Goal: Information Seeking & Learning: Check status

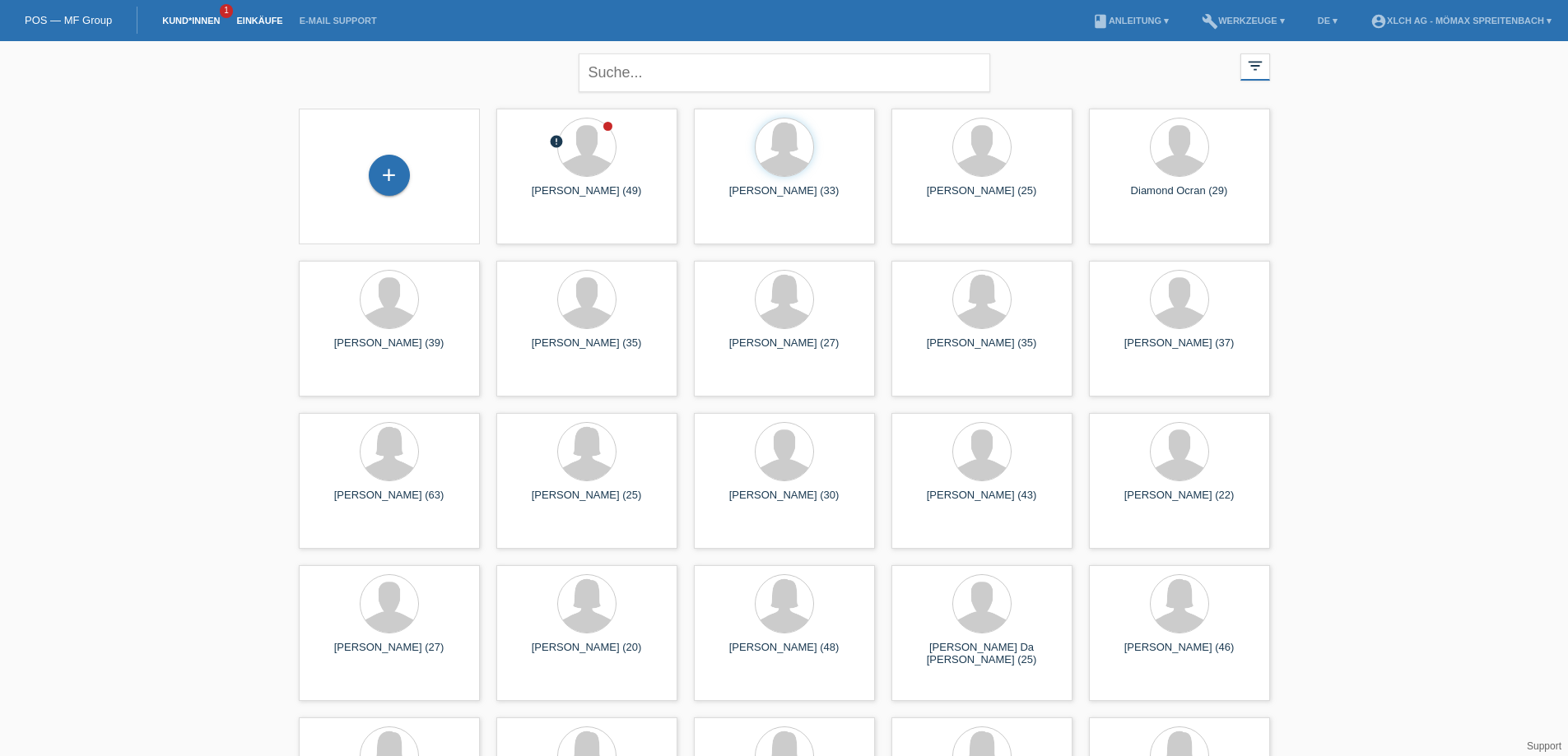
click at [266, 23] on link "Einkäufe" at bounding box center [259, 21] width 62 height 9
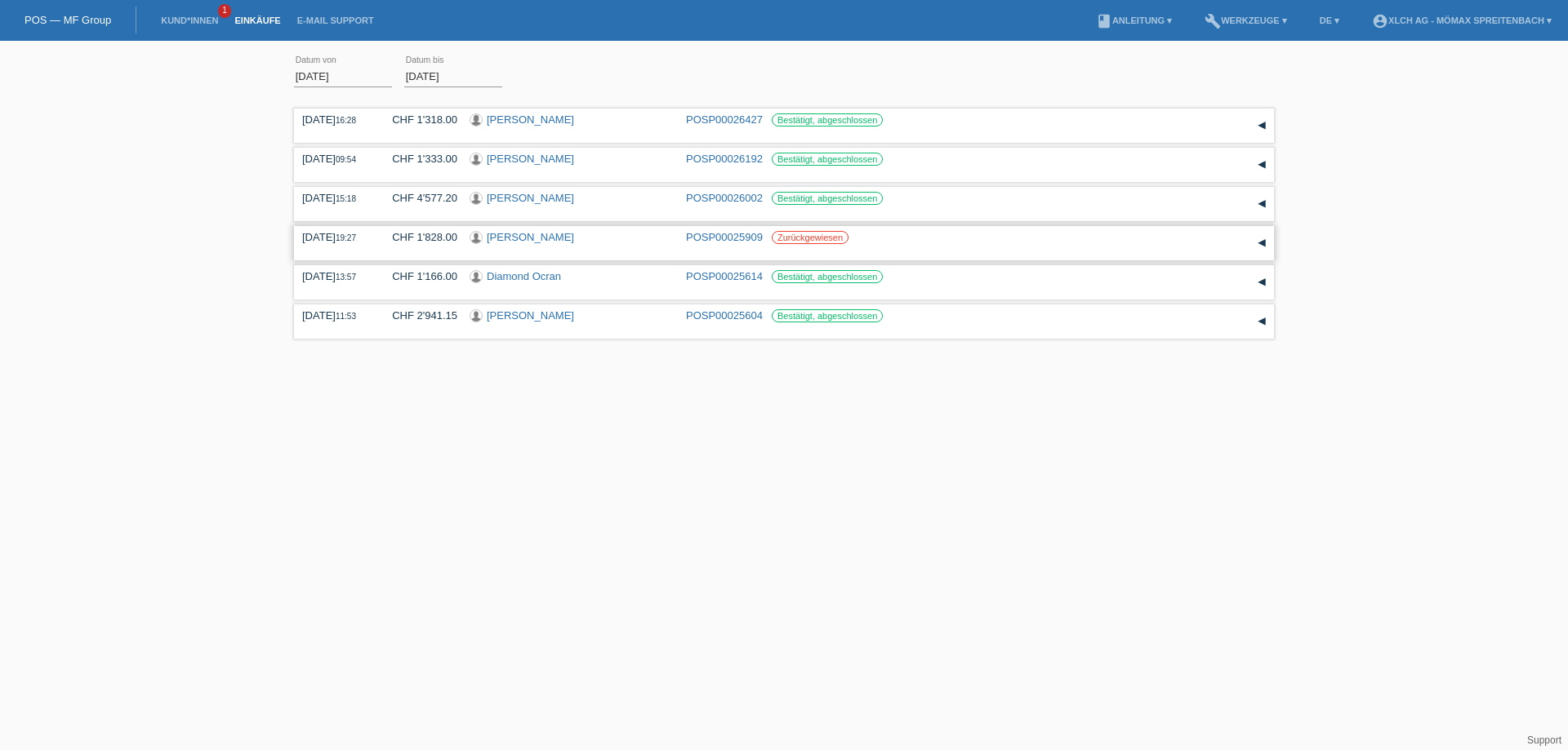
click at [532, 237] on link "Dautoski Nenad" at bounding box center [530, 237] width 87 height 12
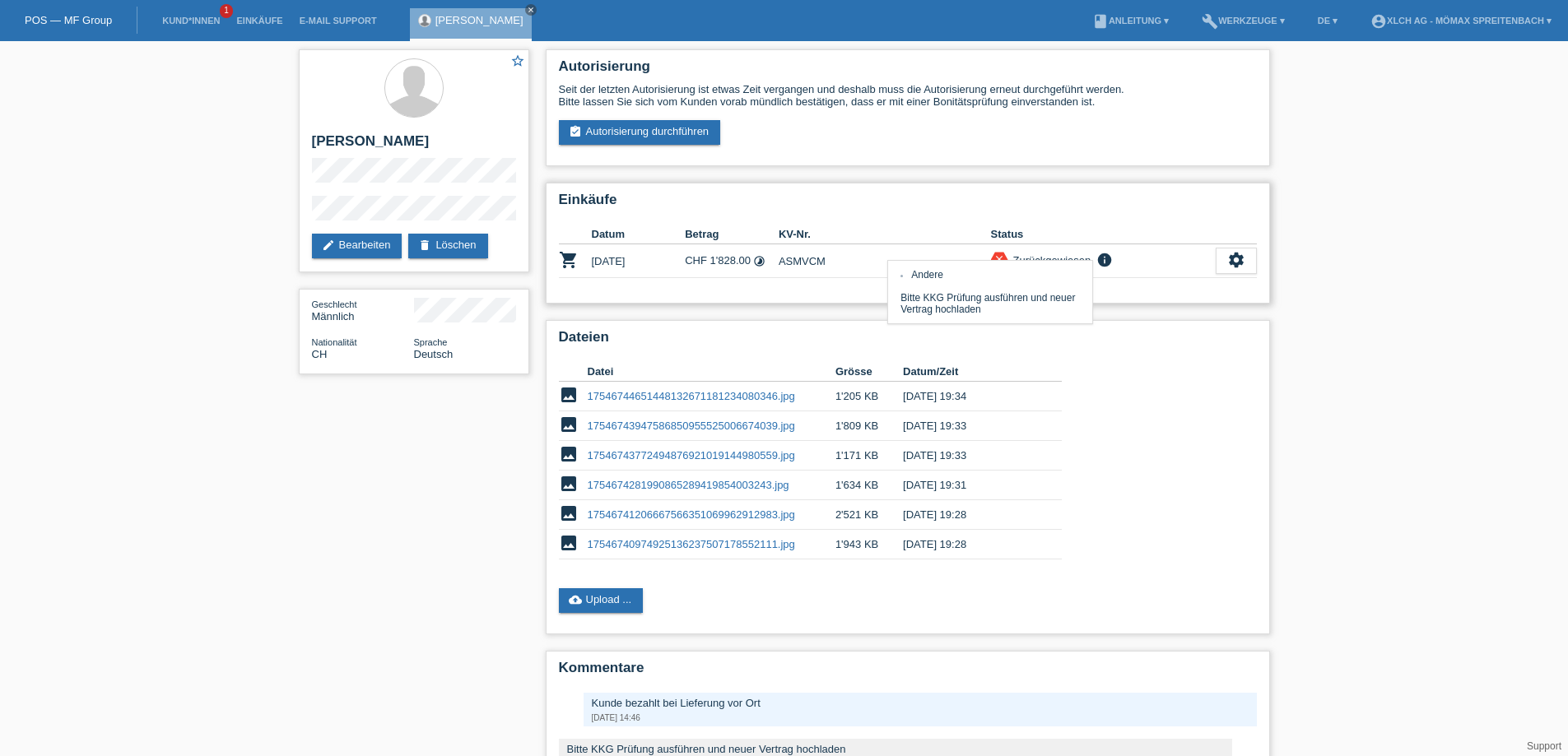
click at [1106, 257] on icon "info" at bounding box center [1104, 260] width 20 height 16
click at [1100, 266] on icon "info" at bounding box center [1104, 260] width 20 height 16
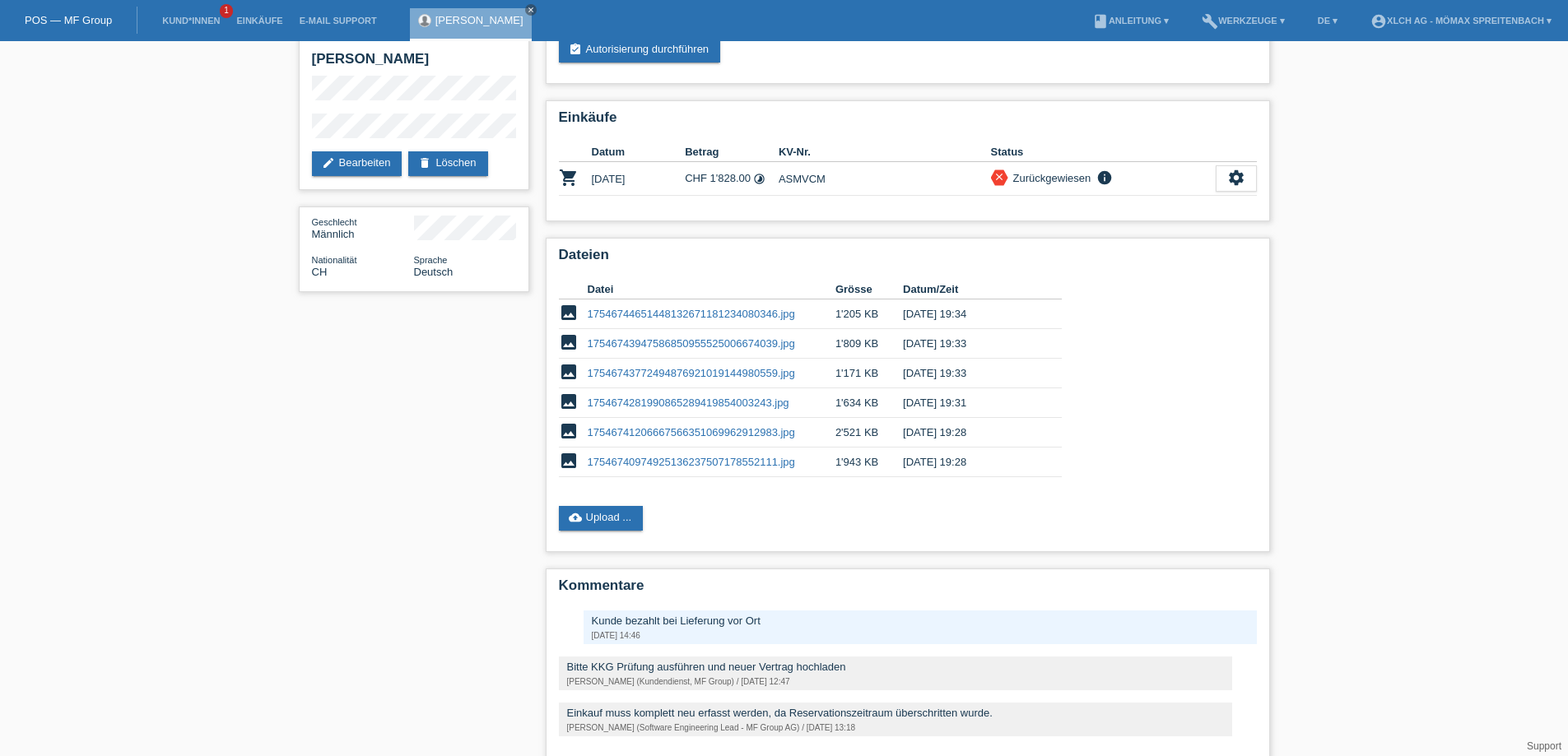
scroll to position [150, 0]
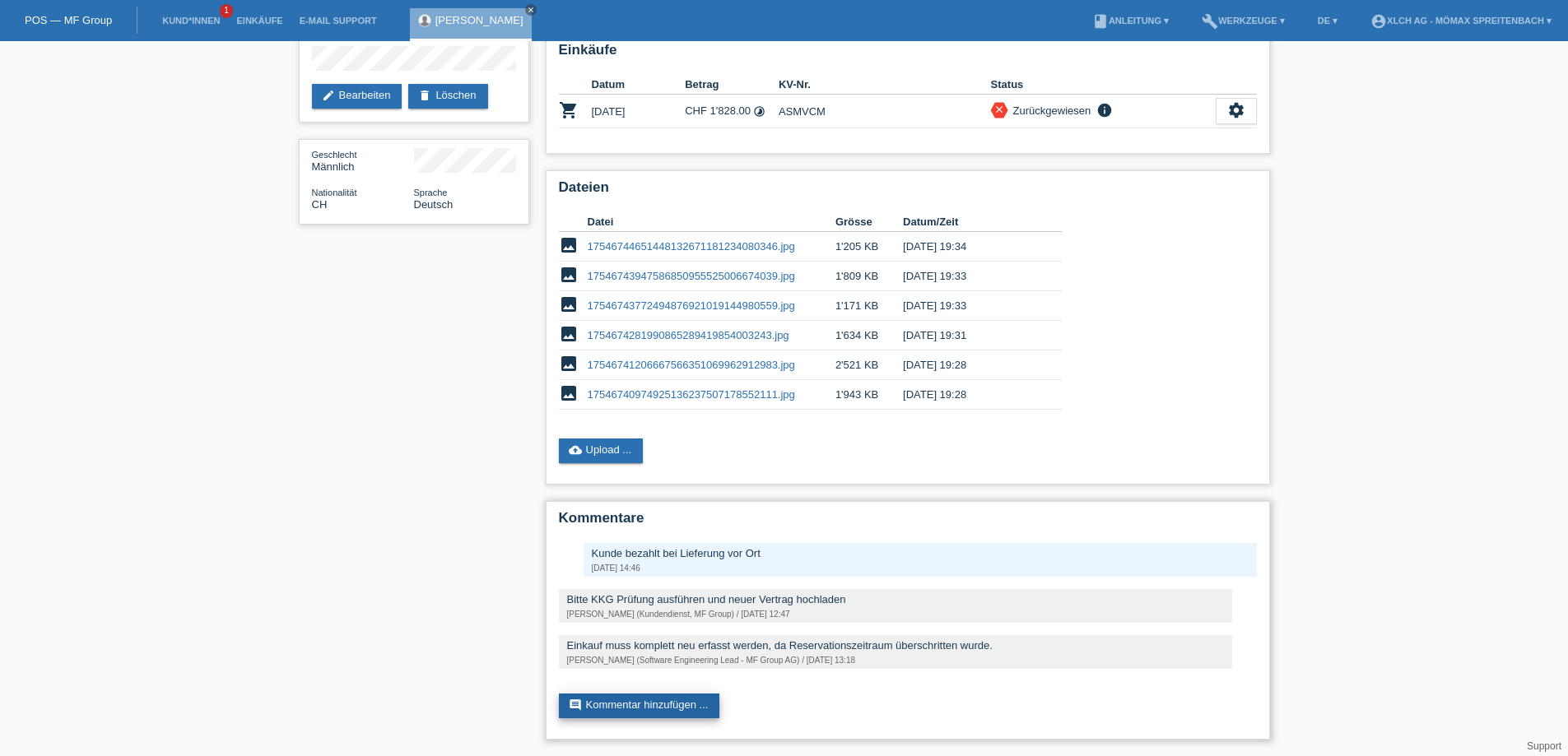
click at [578, 702] on icon "comment" at bounding box center [575, 705] width 13 height 13
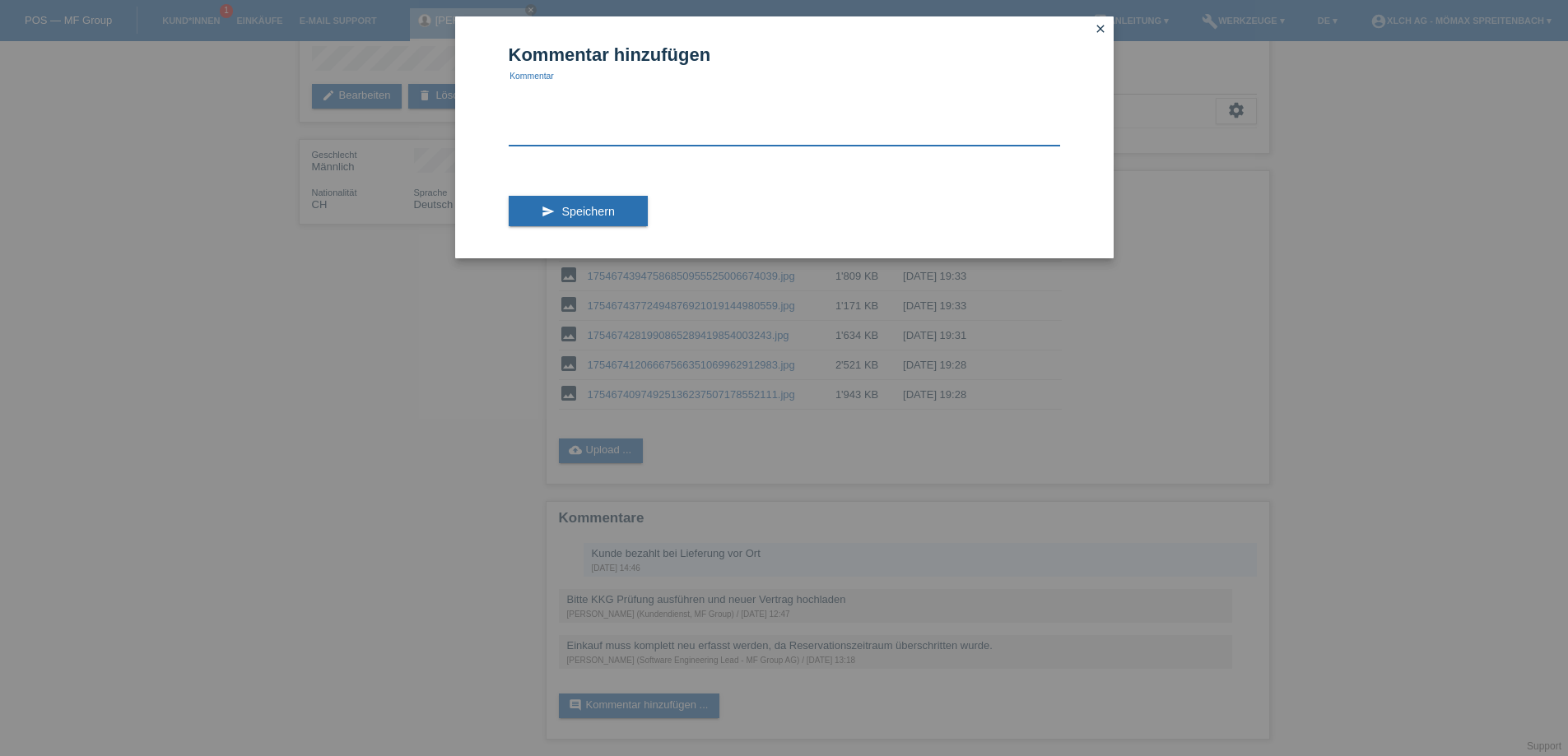
click at [638, 133] on textarea at bounding box center [784, 113] width 551 height 63
type textarea "f"
click at [1103, 26] on icon "close" at bounding box center [1101, 29] width 13 height 13
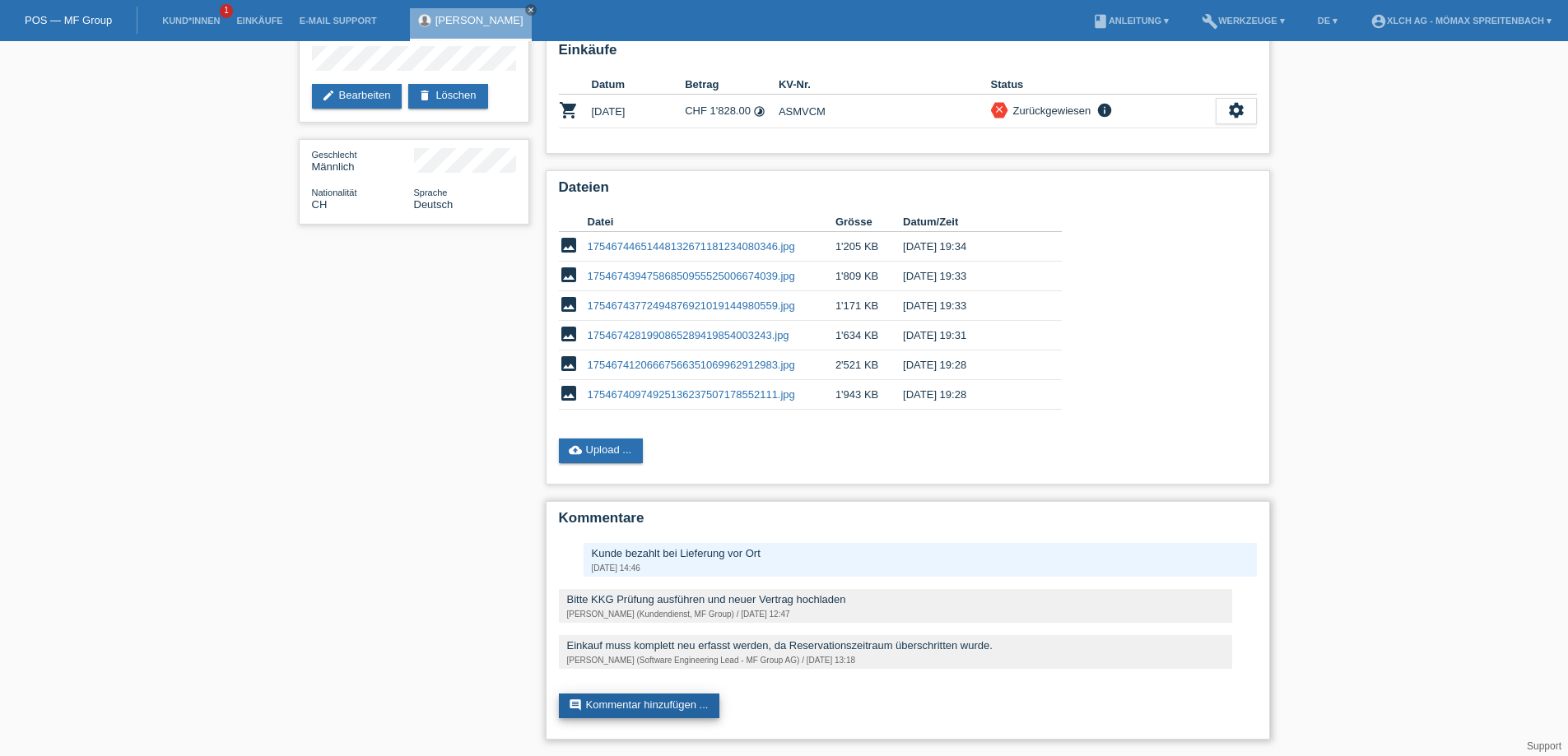
click at [646, 711] on link "comment Kommentar hinzufügen ..." at bounding box center [639, 706] width 161 height 25
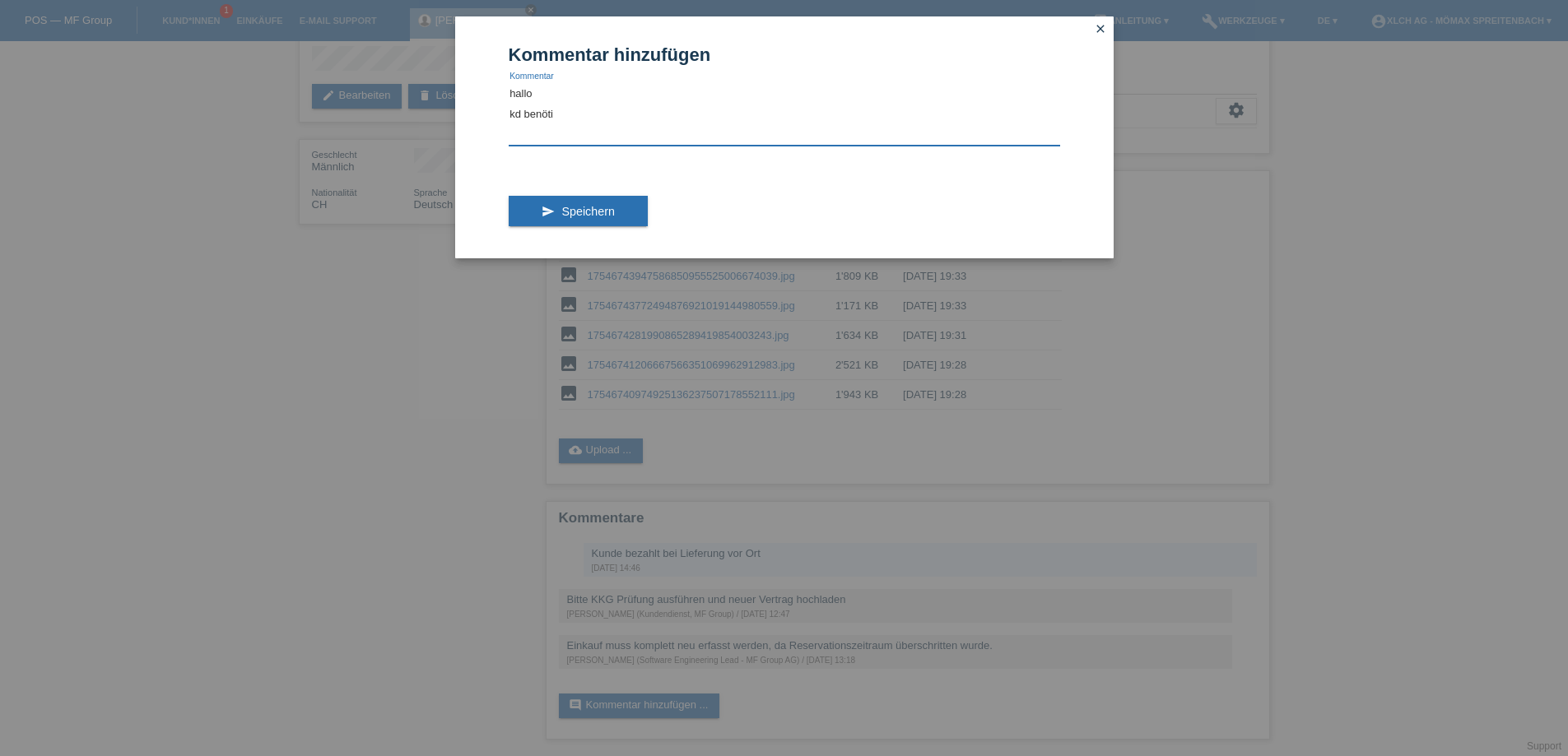
click at [649, 121] on textarea "hallo kd benöti" at bounding box center [784, 113] width 551 height 63
click at [514, 99] on textarea "hallo" at bounding box center [784, 113] width 551 height 63
click at [672, 95] on textarea "Hallo" at bounding box center [784, 113] width 551 height 63
type textarea "Hallo Die Finanziereng wird nicht mehr benötigt."
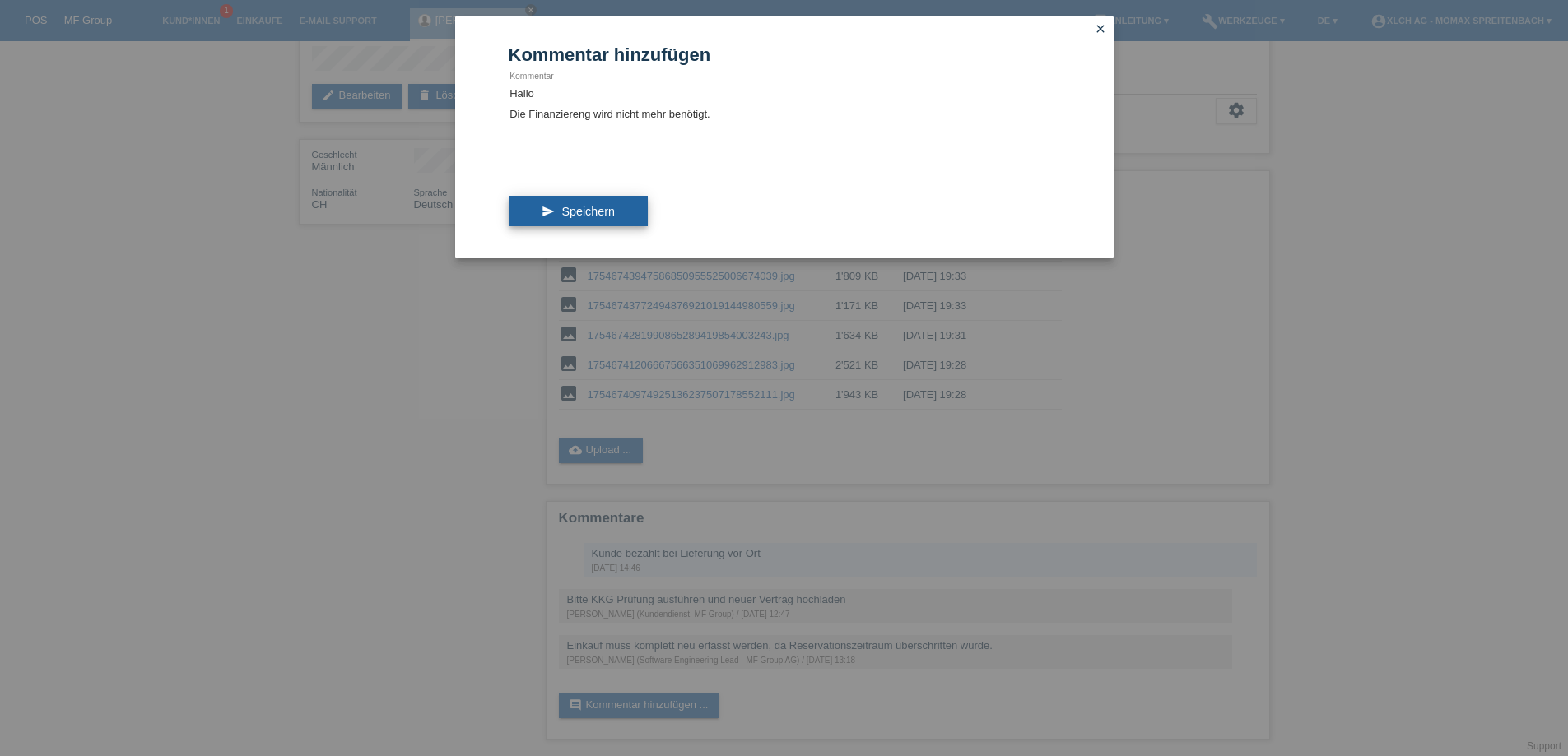
click at [568, 216] on span "Speichern" at bounding box center [588, 211] width 53 height 13
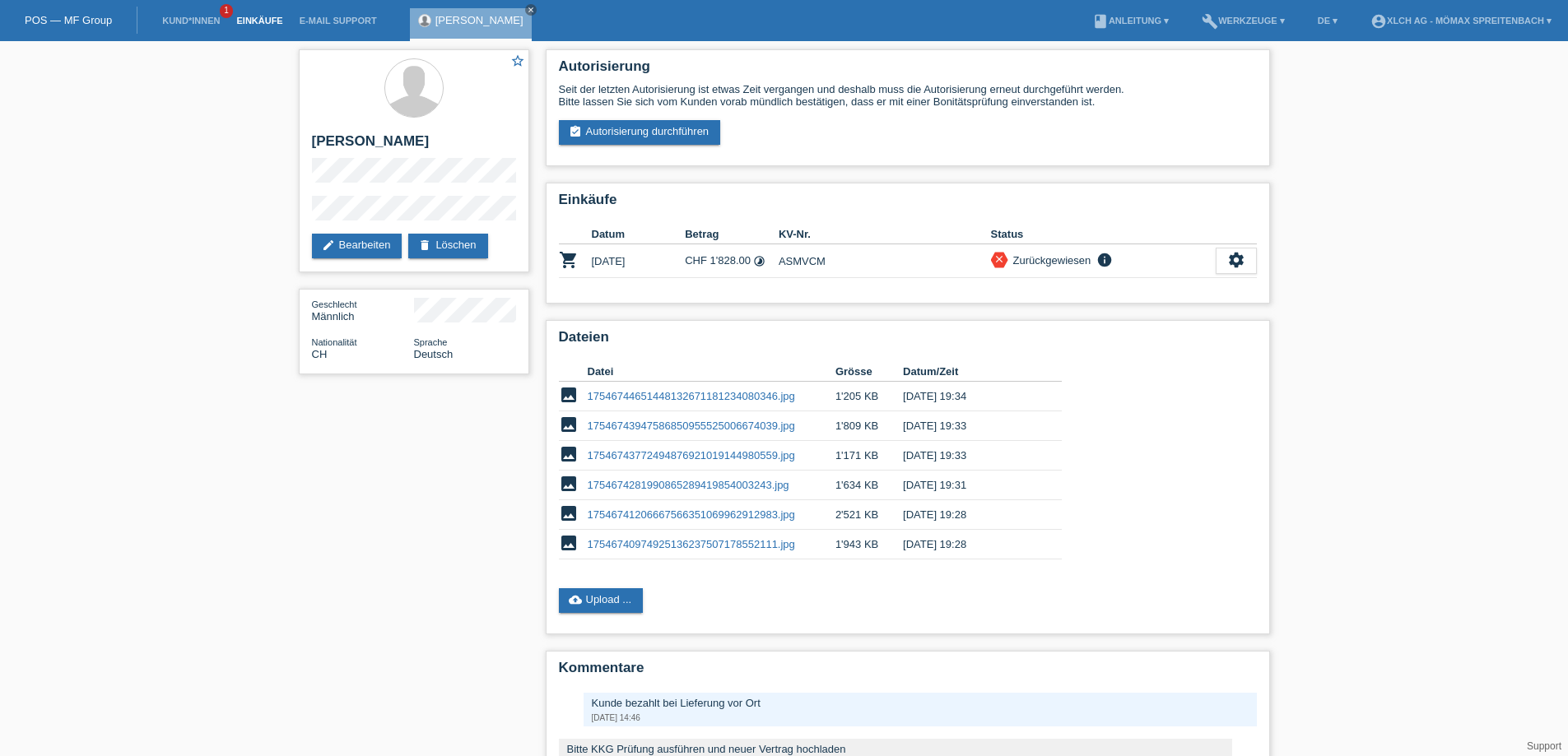
click at [254, 20] on link "Einkäufe" at bounding box center [259, 21] width 62 height 9
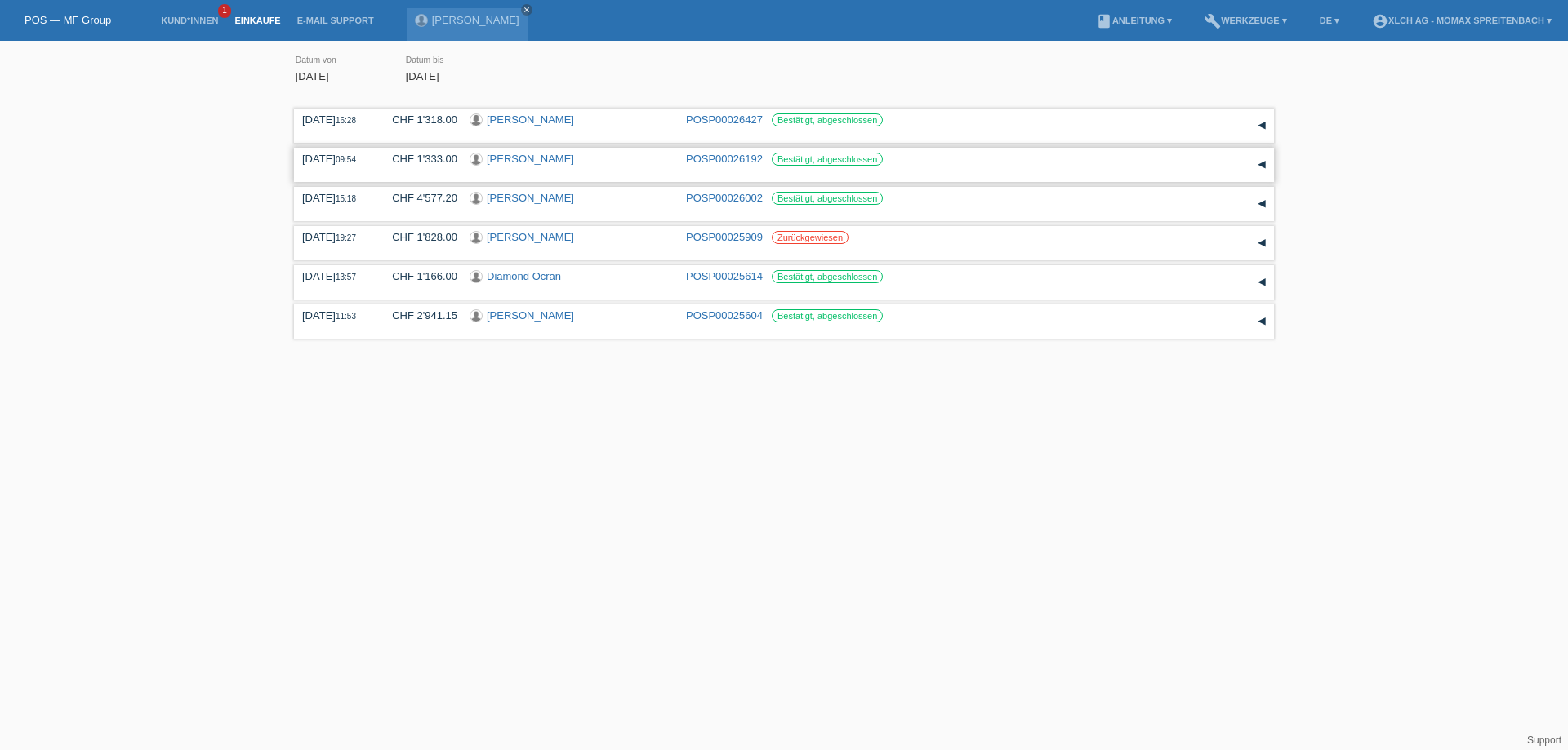
click at [570, 158] on link "[PERSON_NAME]" at bounding box center [530, 158] width 87 height 12
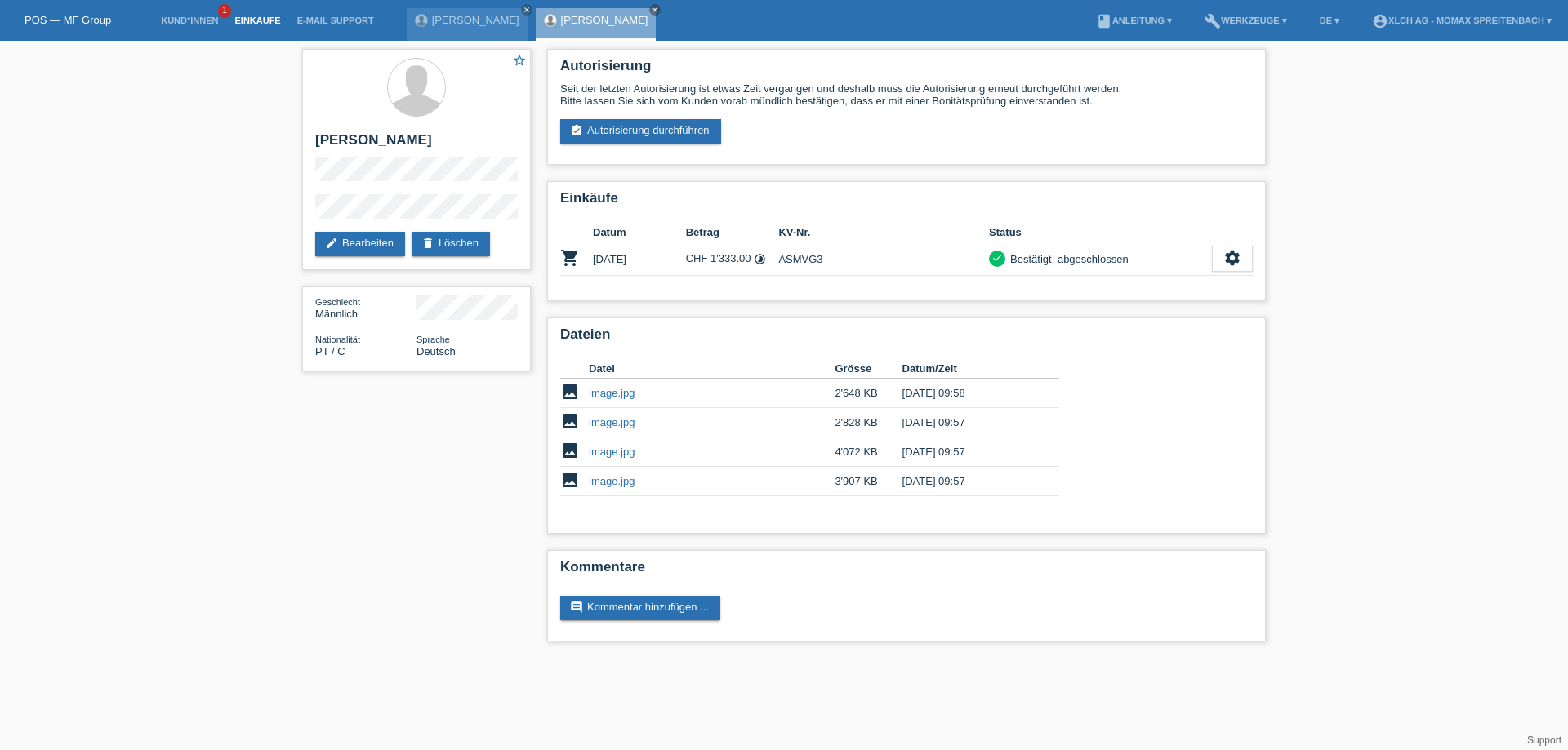
click at [259, 23] on link "Einkäufe" at bounding box center [257, 21] width 62 height 9
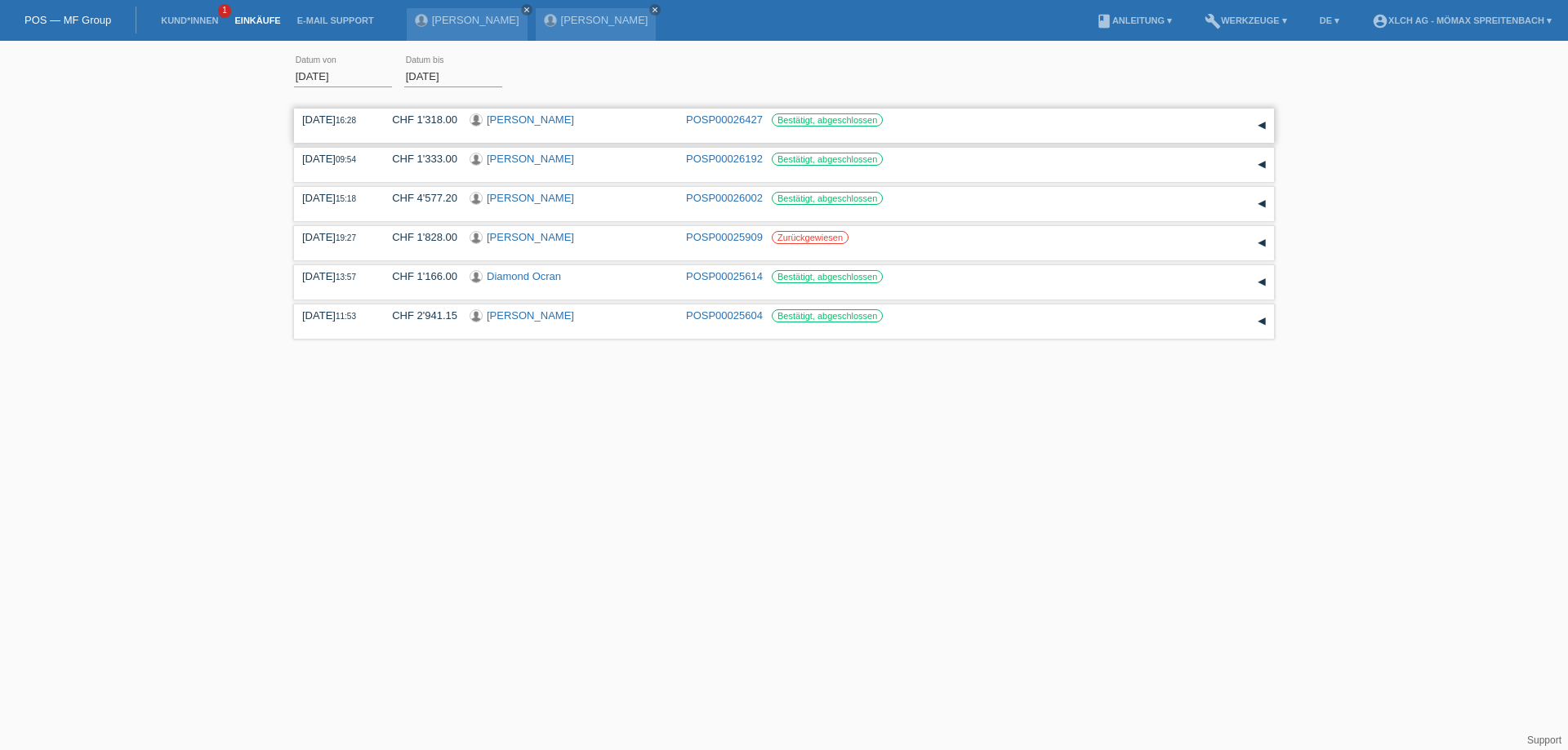
click at [540, 115] on link "[PERSON_NAME]" at bounding box center [530, 119] width 87 height 12
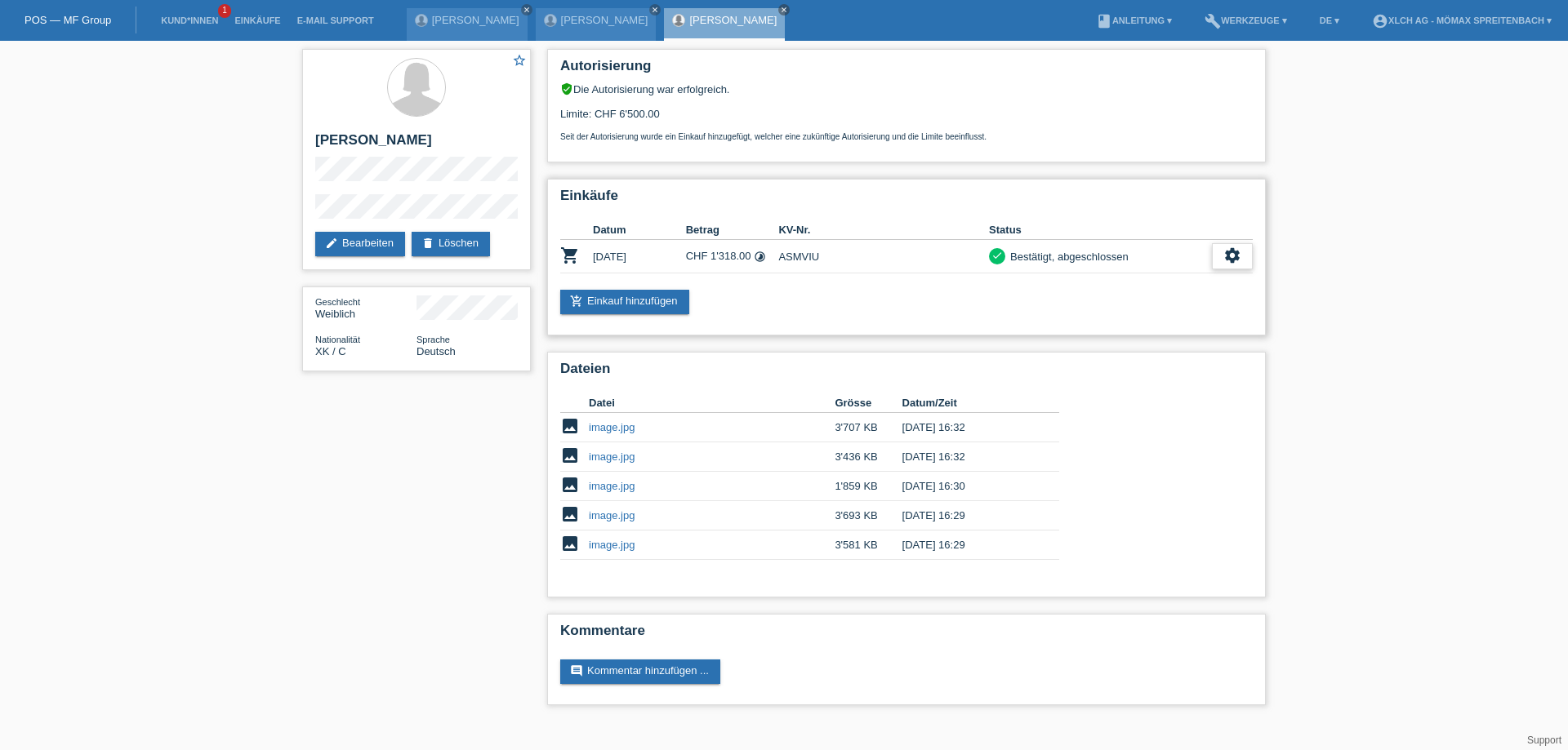
click at [1238, 249] on icon "settings" at bounding box center [1232, 255] width 18 height 18
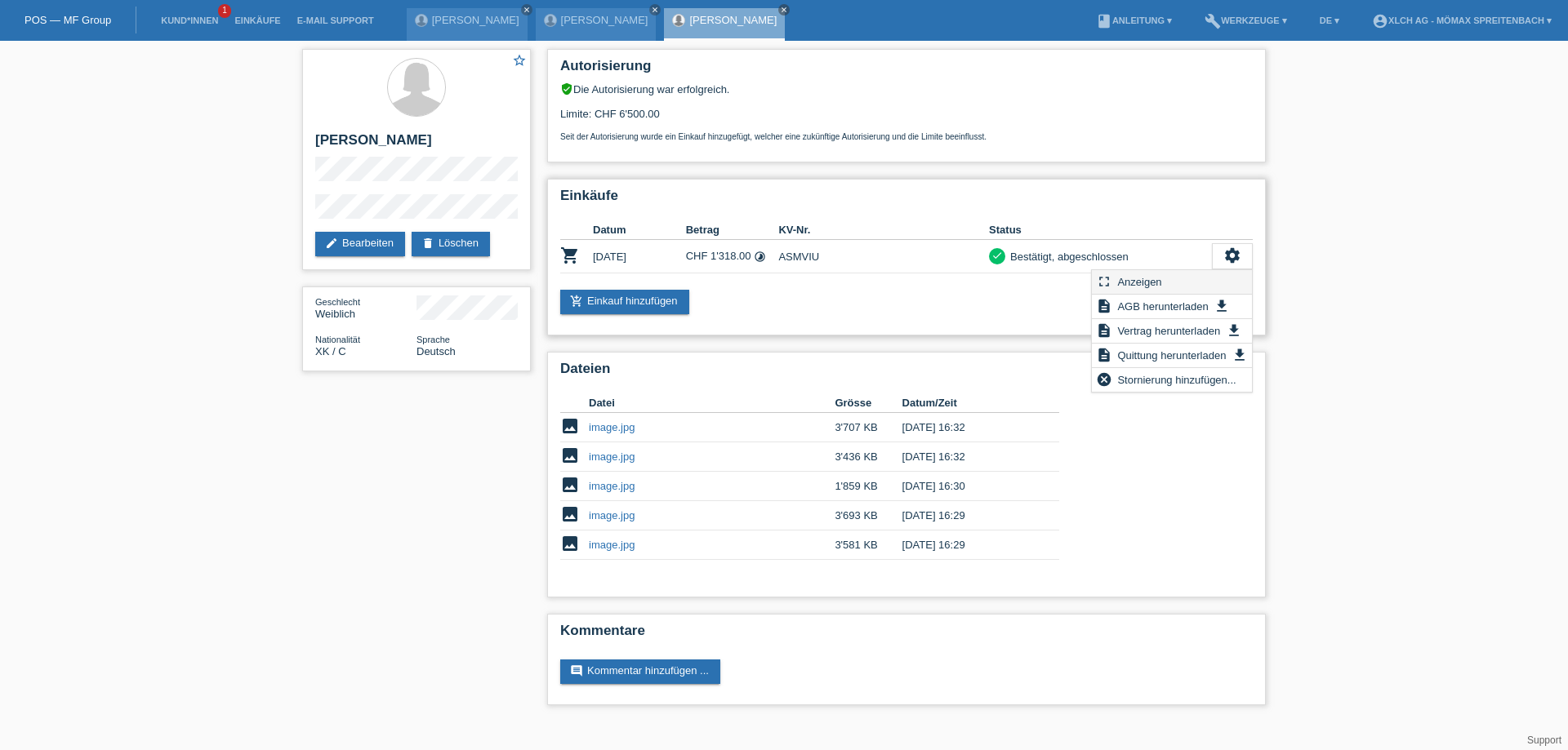
click at [1202, 287] on div "fullscreen Anzeigen" at bounding box center [1172, 283] width 160 height 24
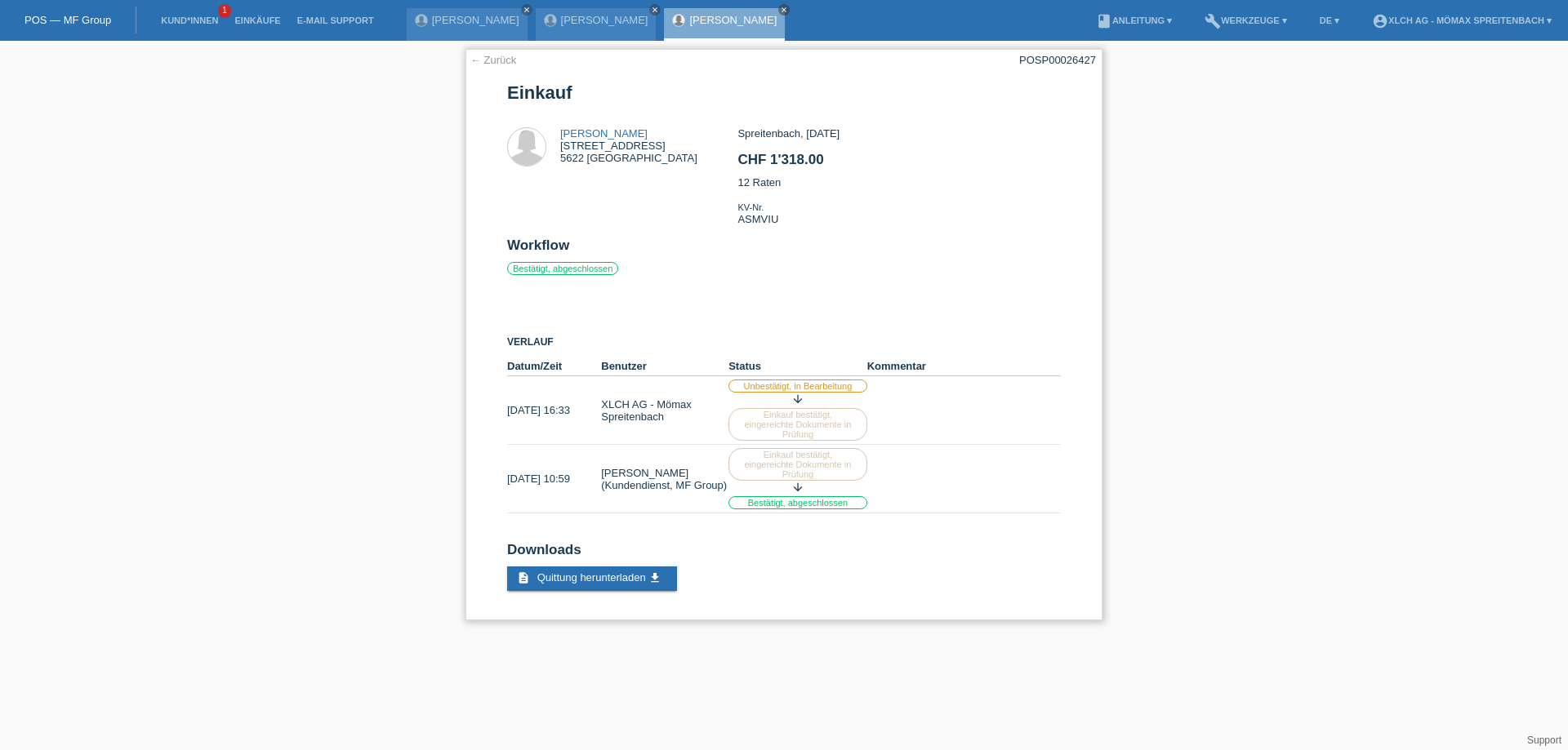
click at [1052, 59] on div "POSP00026427" at bounding box center [1058, 60] width 77 height 12
copy div "POSP00026427"
click at [601, 137] on link "[PERSON_NAME]" at bounding box center [603, 133] width 87 height 12
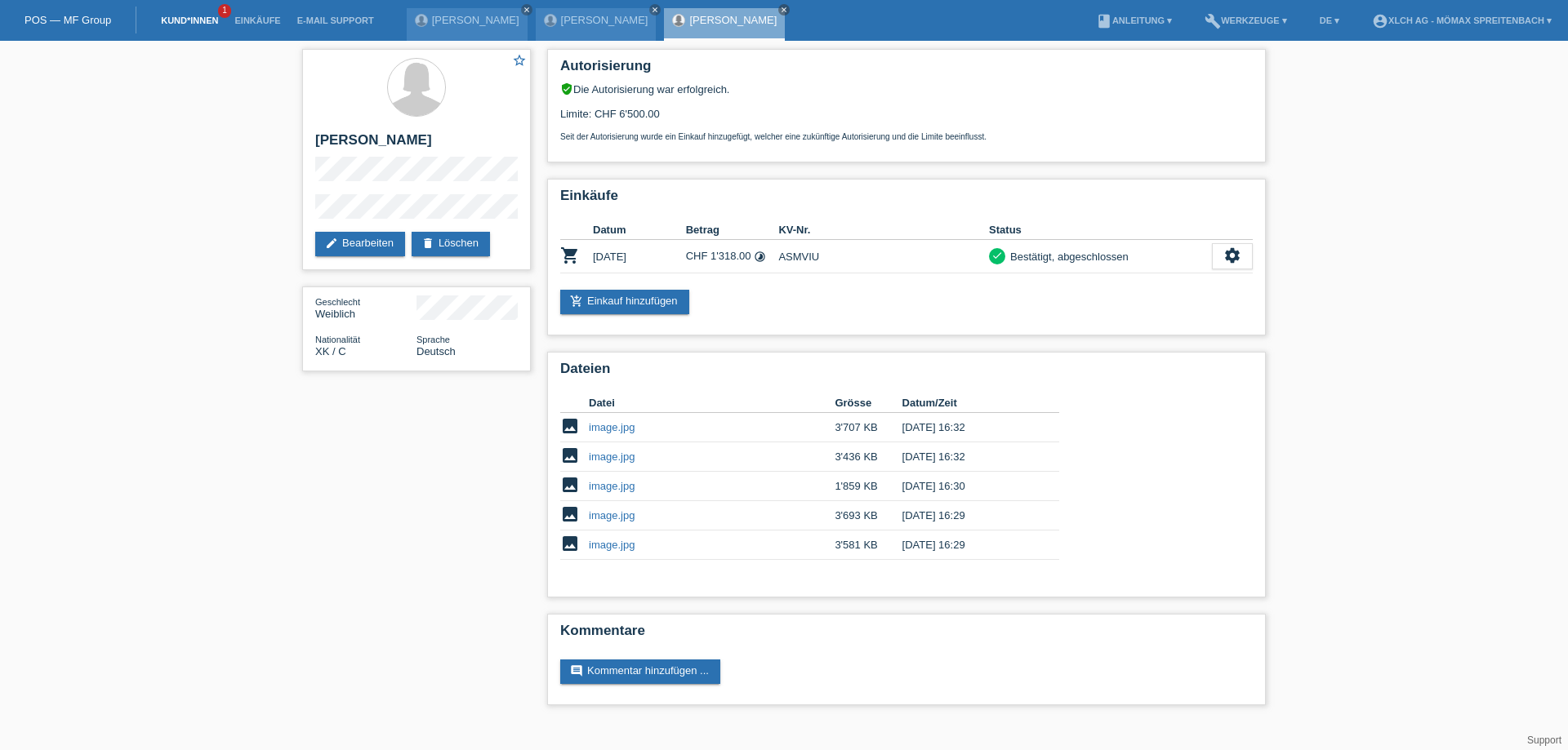
click at [155, 18] on link "Kund*innen" at bounding box center [189, 21] width 73 height 9
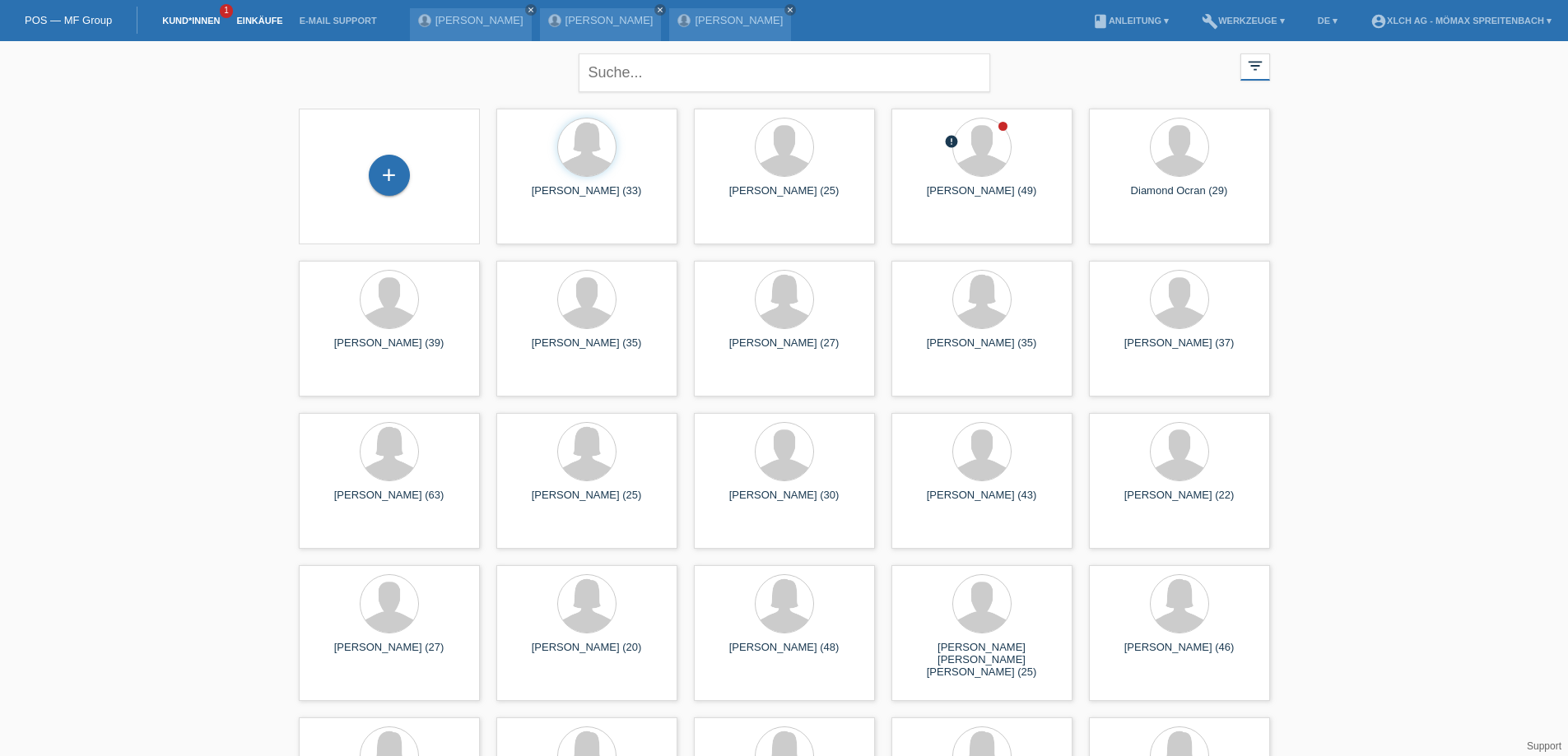
click at [261, 23] on link "Einkäufe" at bounding box center [259, 21] width 62 height 9
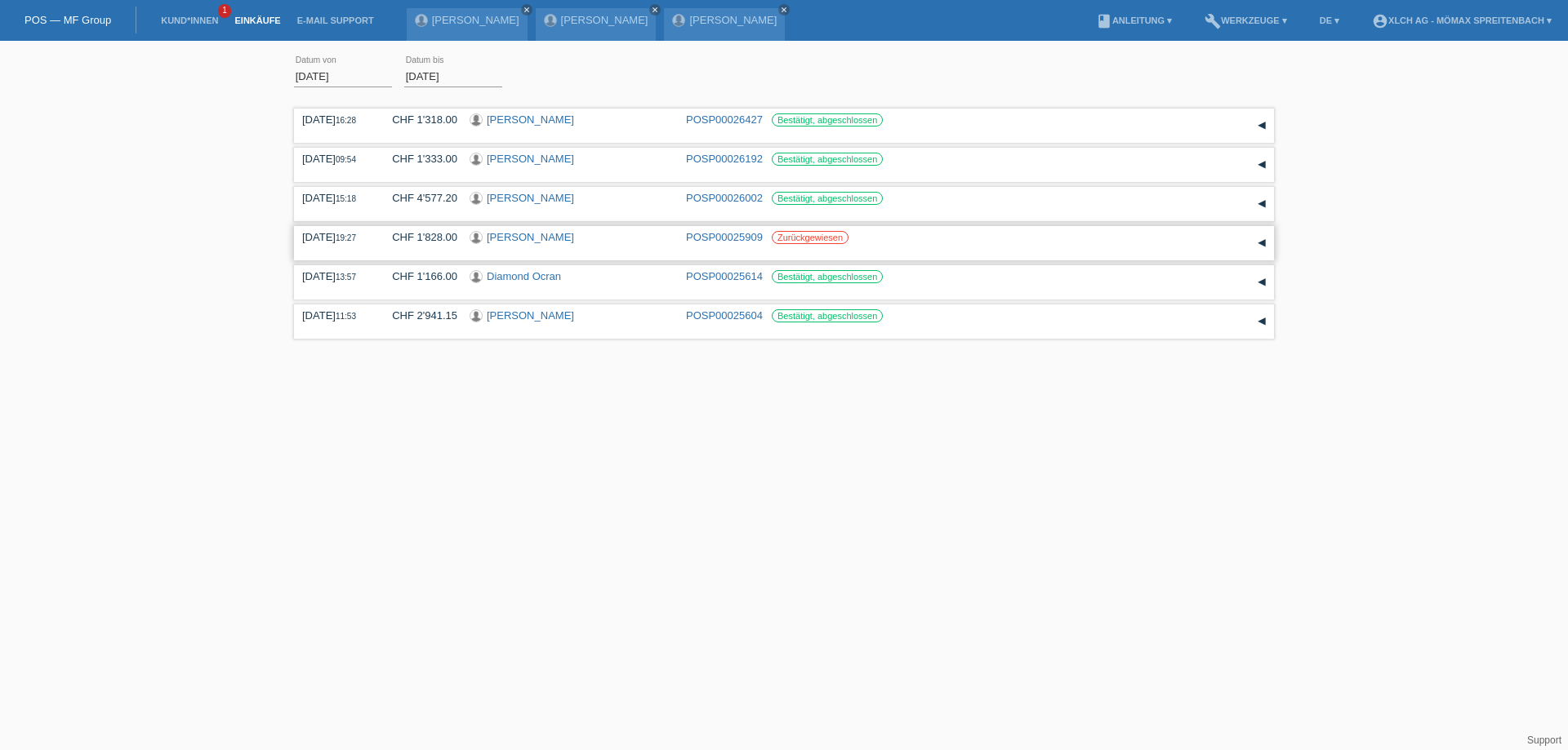
click at [526, 237] on link "[PERSON_NAME]" at bounding box center [530, 237] width 87 height 12
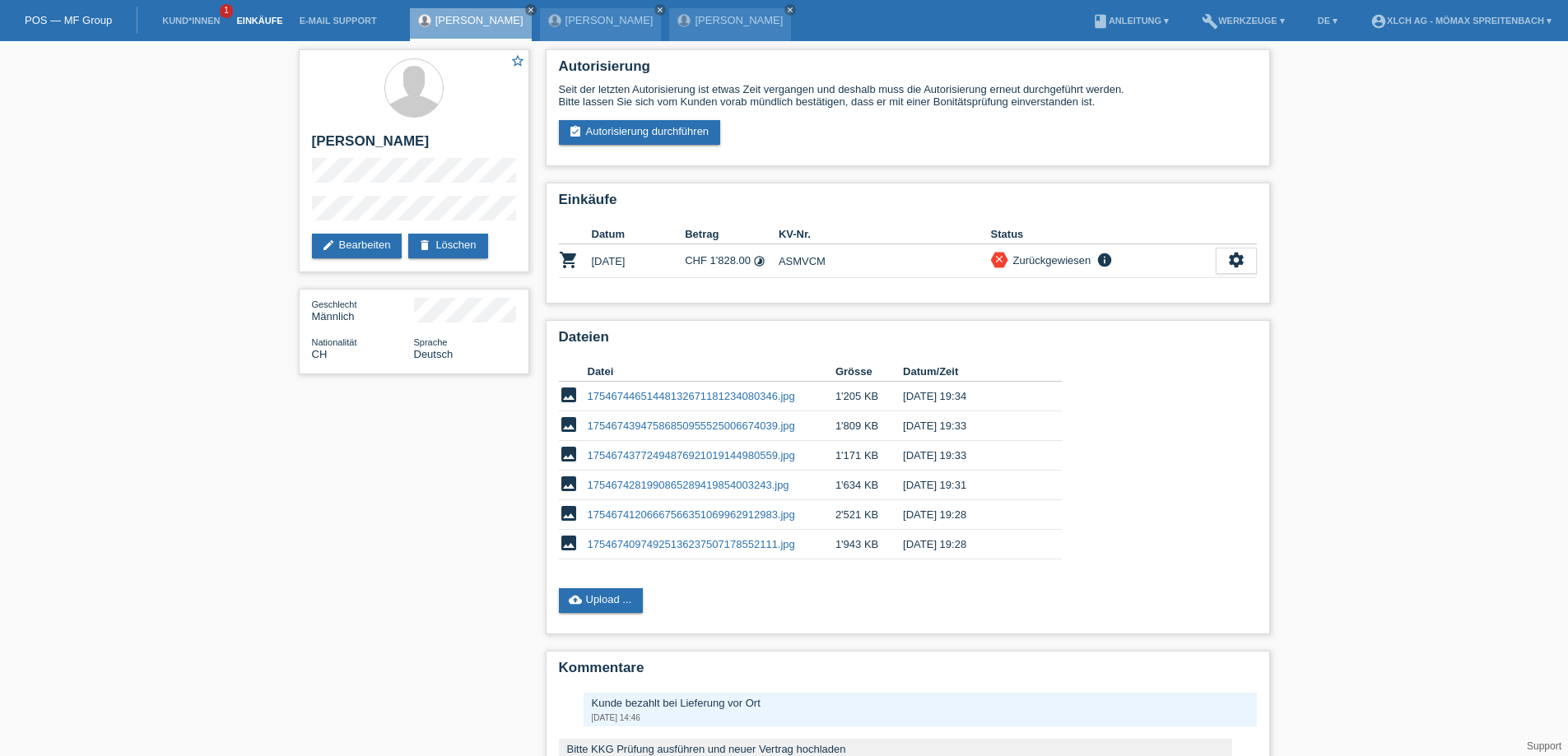
click at [234, 21] on link "Einkäufe" at bounding box center [259, 21] width 62 height 9
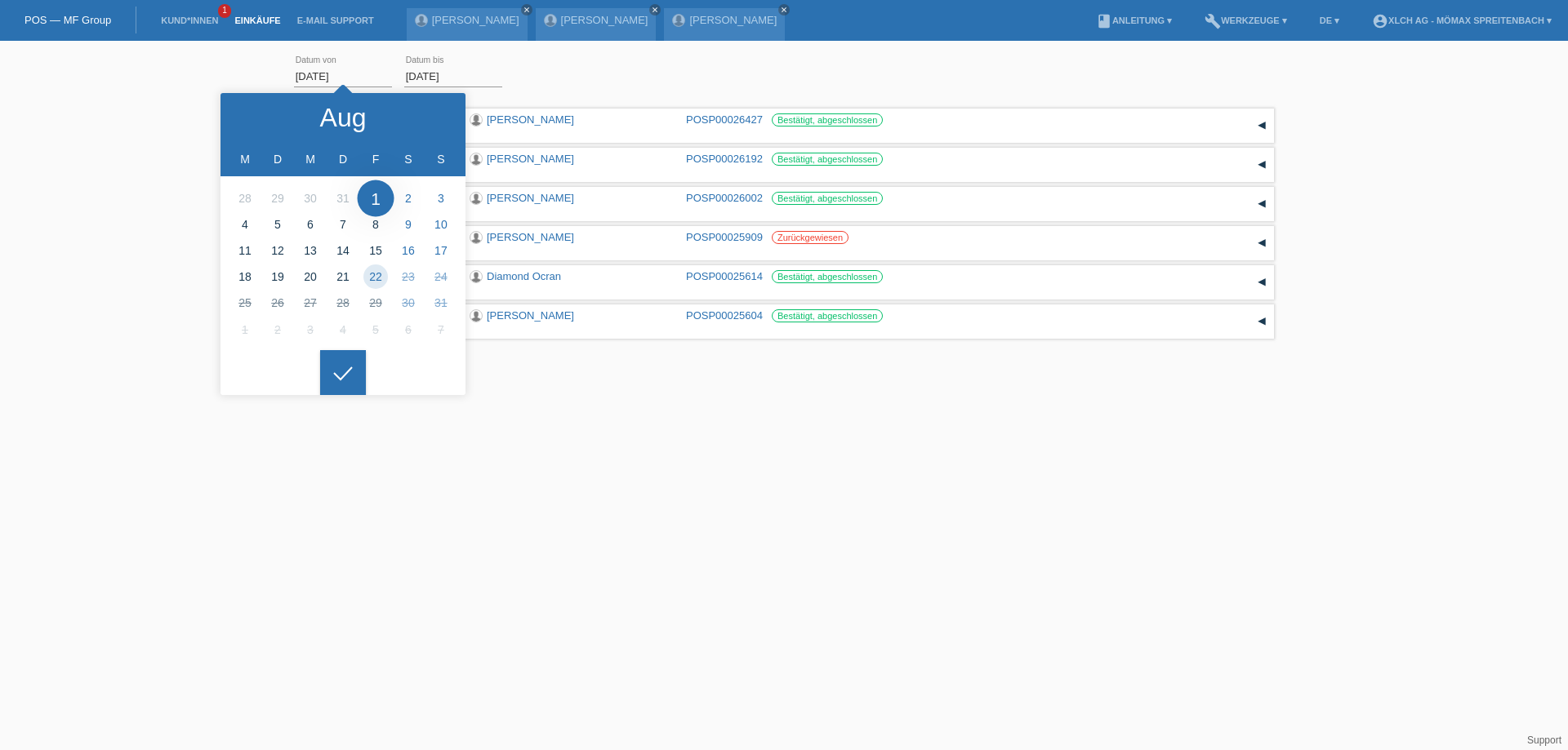
click at [368, 75] on input "[DATE]" at bounding box center [343, 77] width 98 height 21
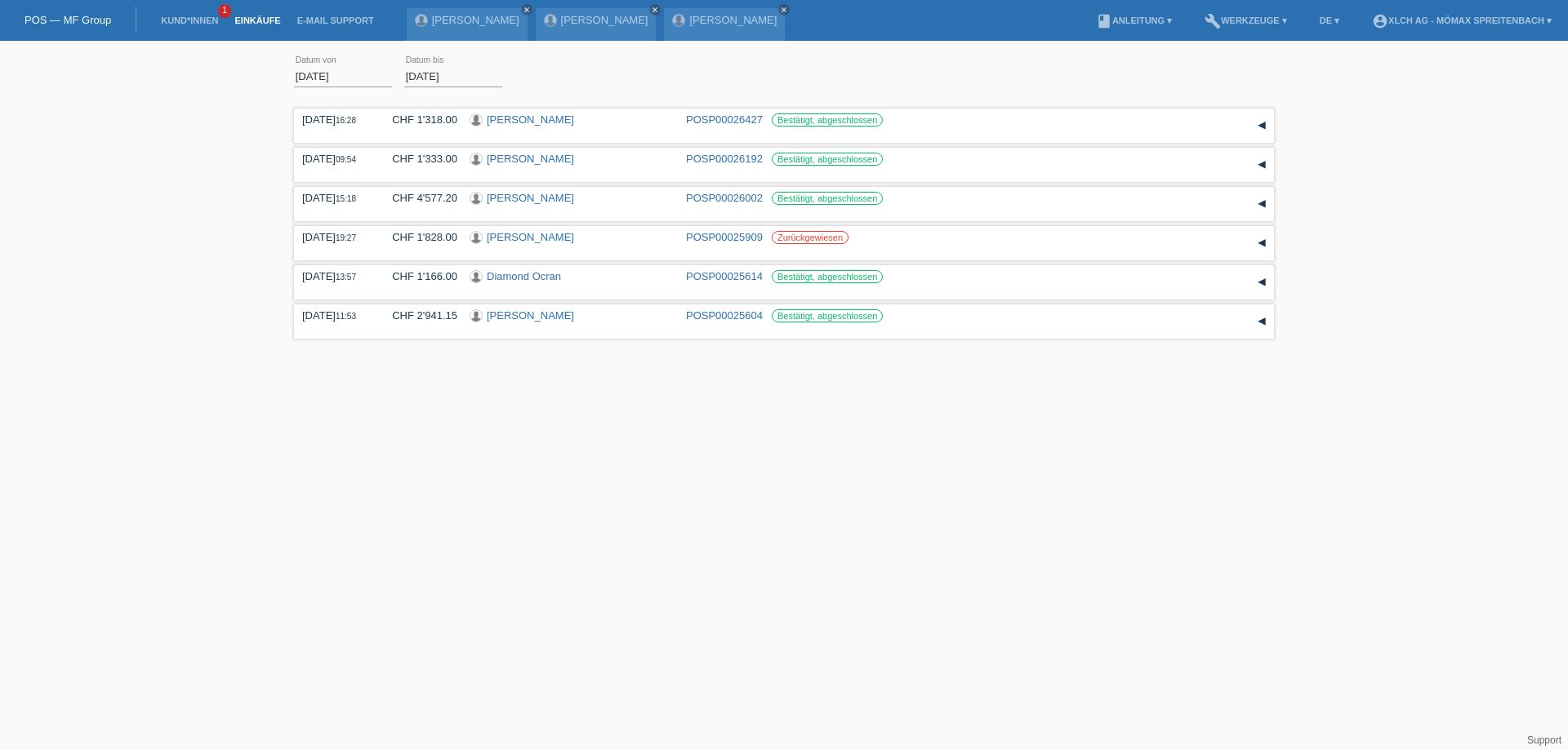
click at [368, 75] on input "01.08.2025" at bounding box center [343, 77] width 98 height 21
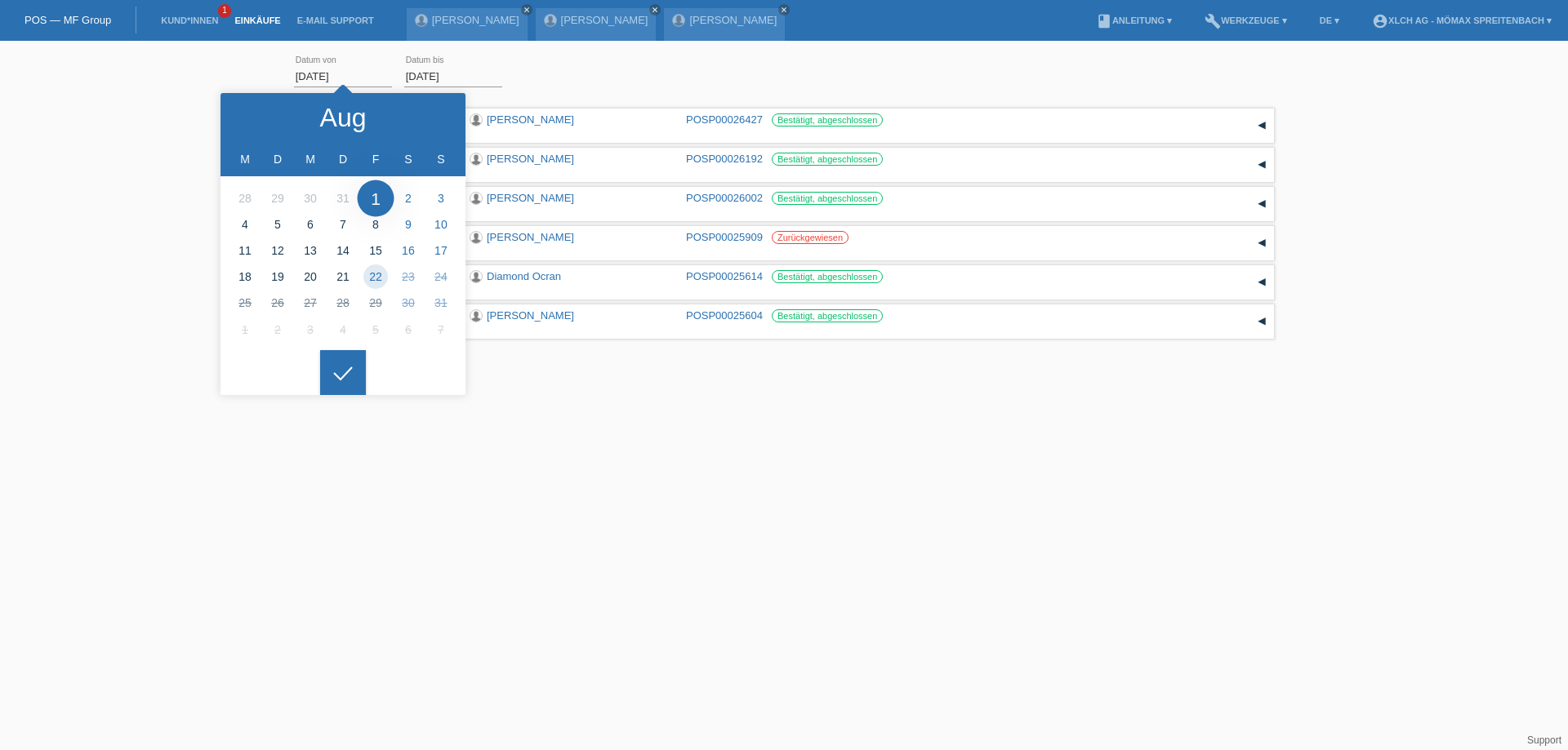
click at [352, 78] on input "[DATE]" at bounding box center [343, 77] width 98 height 21
click at [244, 108] on div at bounding box center [250, 117] width 61 height 49
type input "26.05.2025"
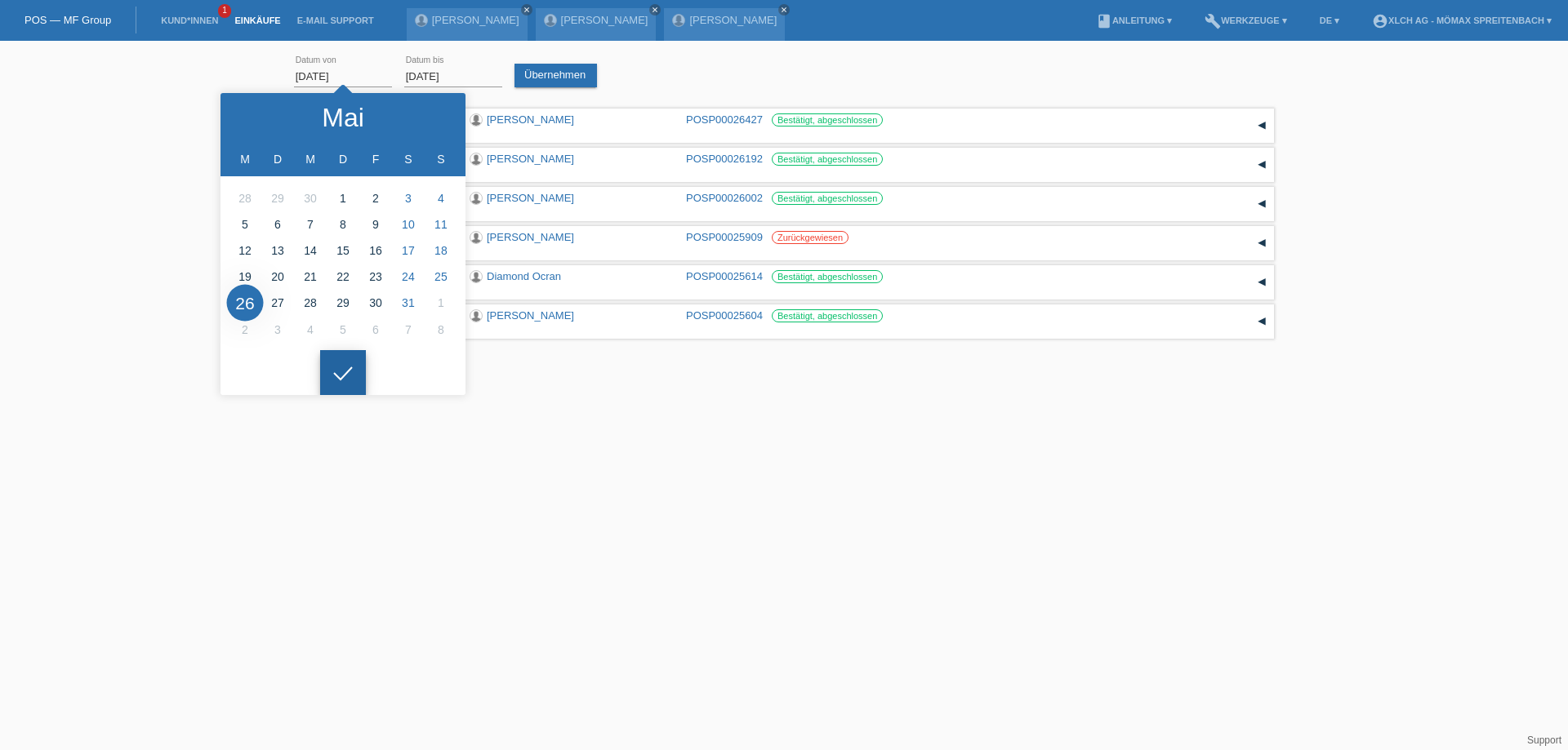
click at [341, 379] on div at bounding box center [343, 373] width 46 height 46
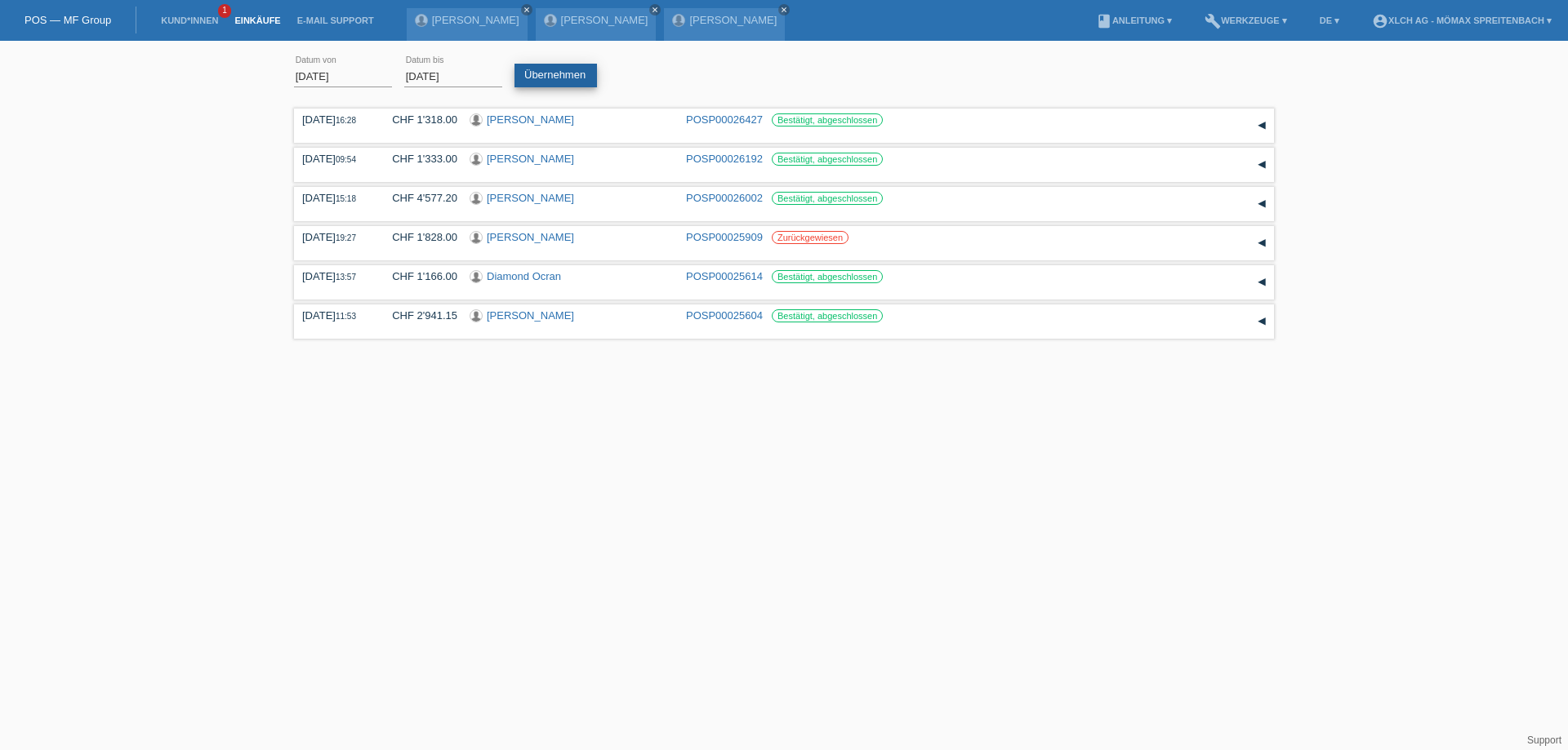
click at [548, 80] on link "Übernehmen" at bounding box center [555, 75] width 82 height 23
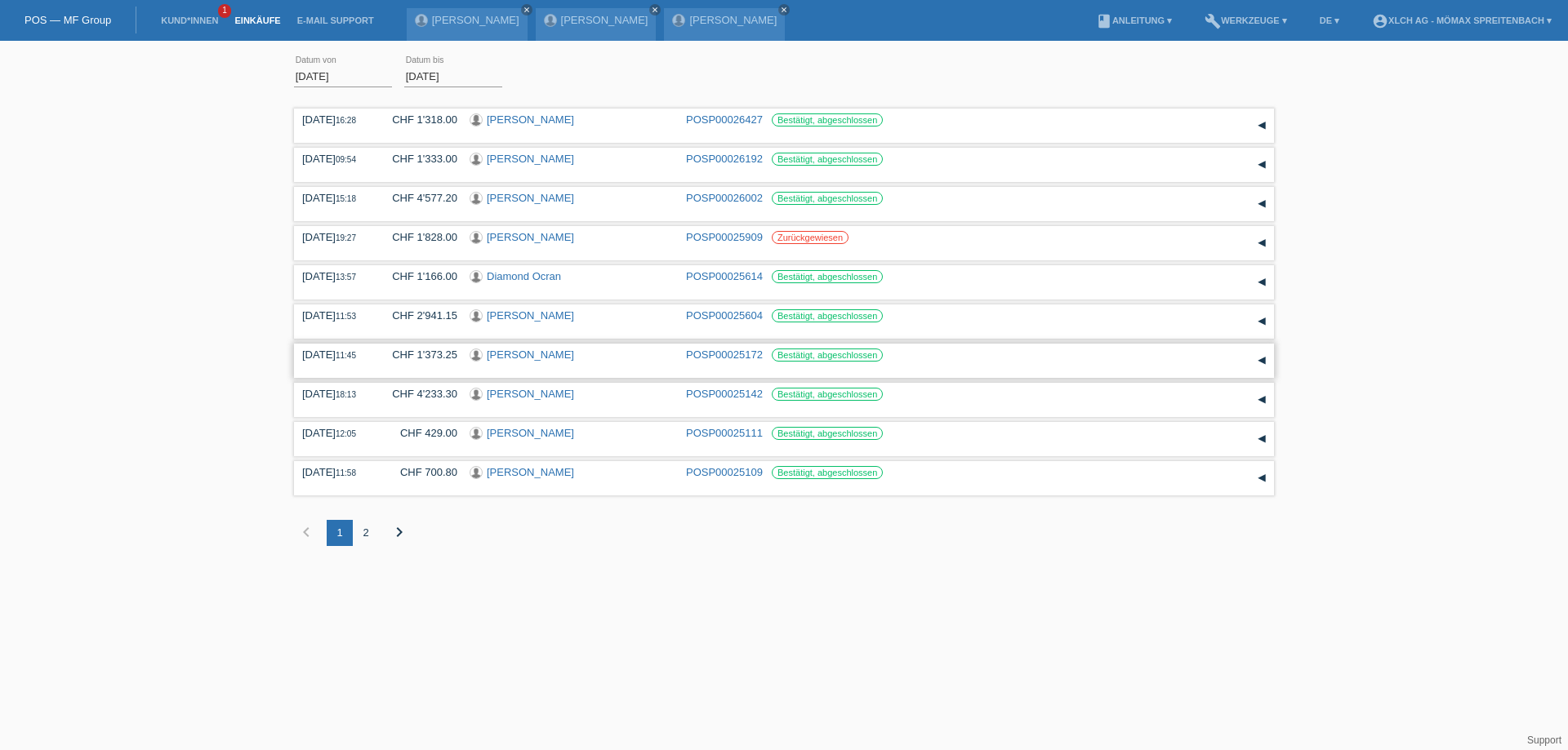
click at [527, 356] on link "[PERSON_NAME]" at bounding box center [530, 354] width 87 height 12
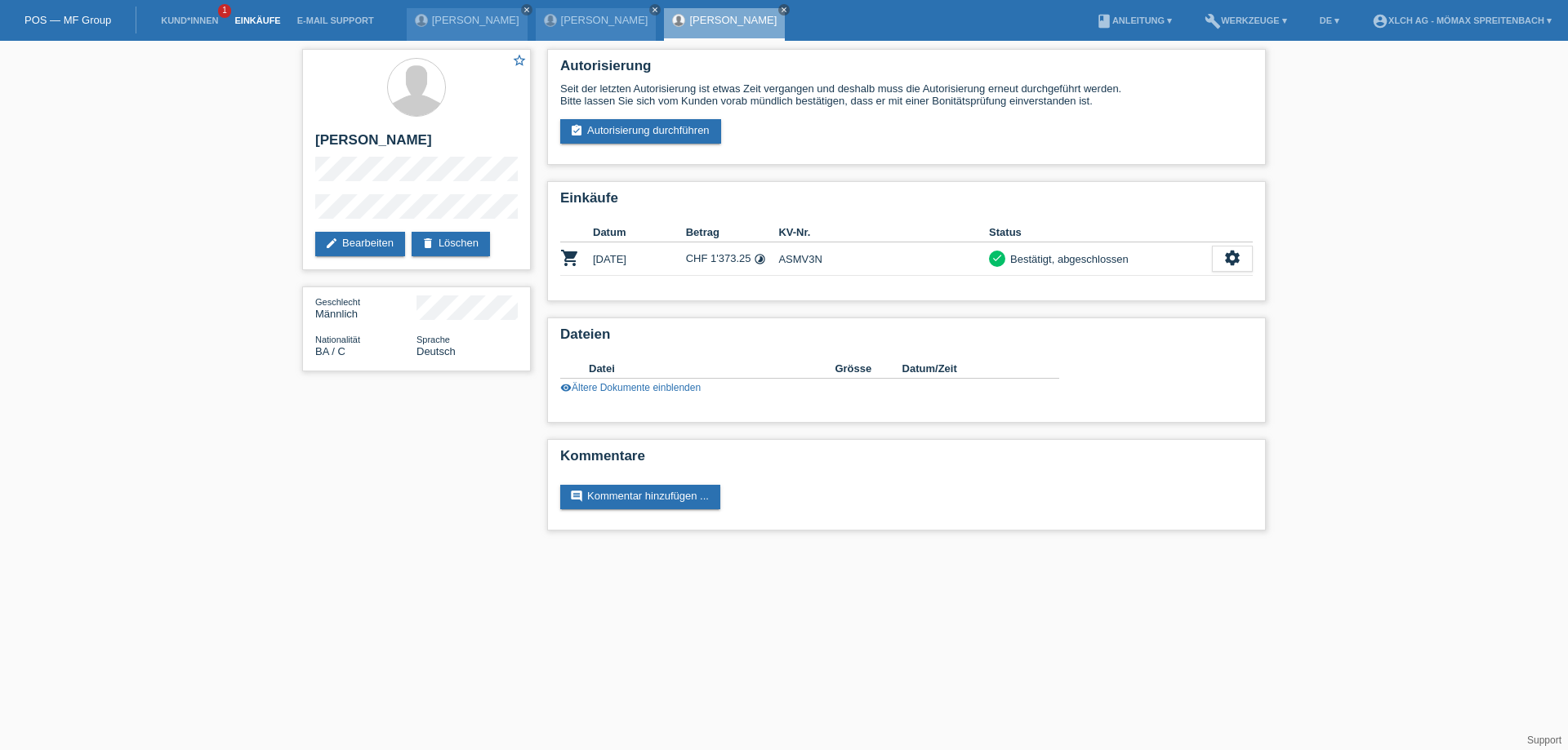
click at [245, 21] on link "Einkäufe" at bounding box center [257, 21] width 62 height 9
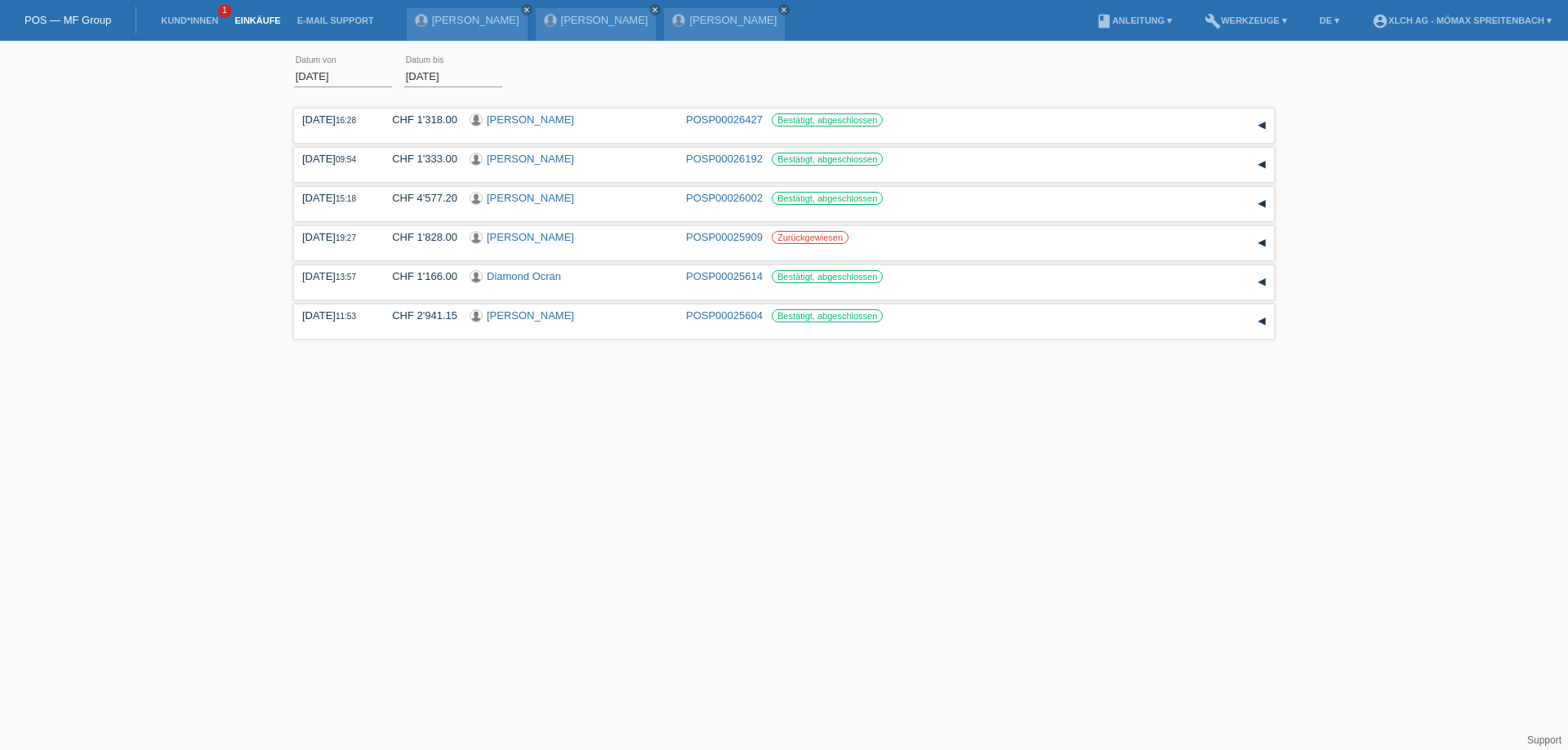
click at [334, 72] on input "[DATE]" at bounding box center [343, 77] width 98 height 21
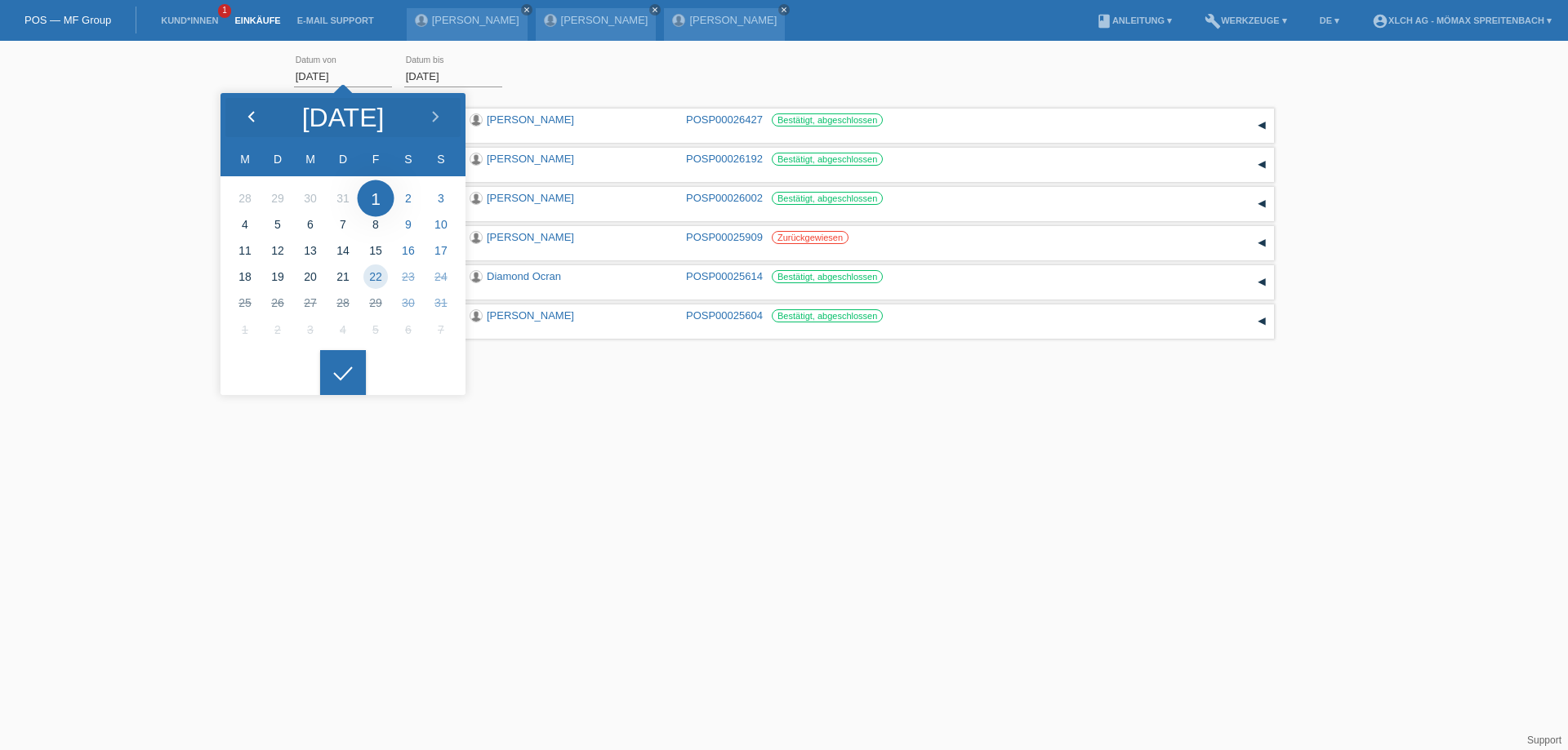
drag, startPoint x: 243, startPoint y: 117, endPoint x: 239, endPoint y: 126, distance: 9.8
click at [239, 126] on div at bounding box center [250, 117] width 61 height 49
click at [248, 197] on li at bounding box center [244, 198] width 33 height 26
click at [328, 70] on input "[DATE]" at bounding box center [343, 77] width 98 height 21
click at [328, 70] on input "01.07.2025" at bounding box center [343, 77] width 98 height 21
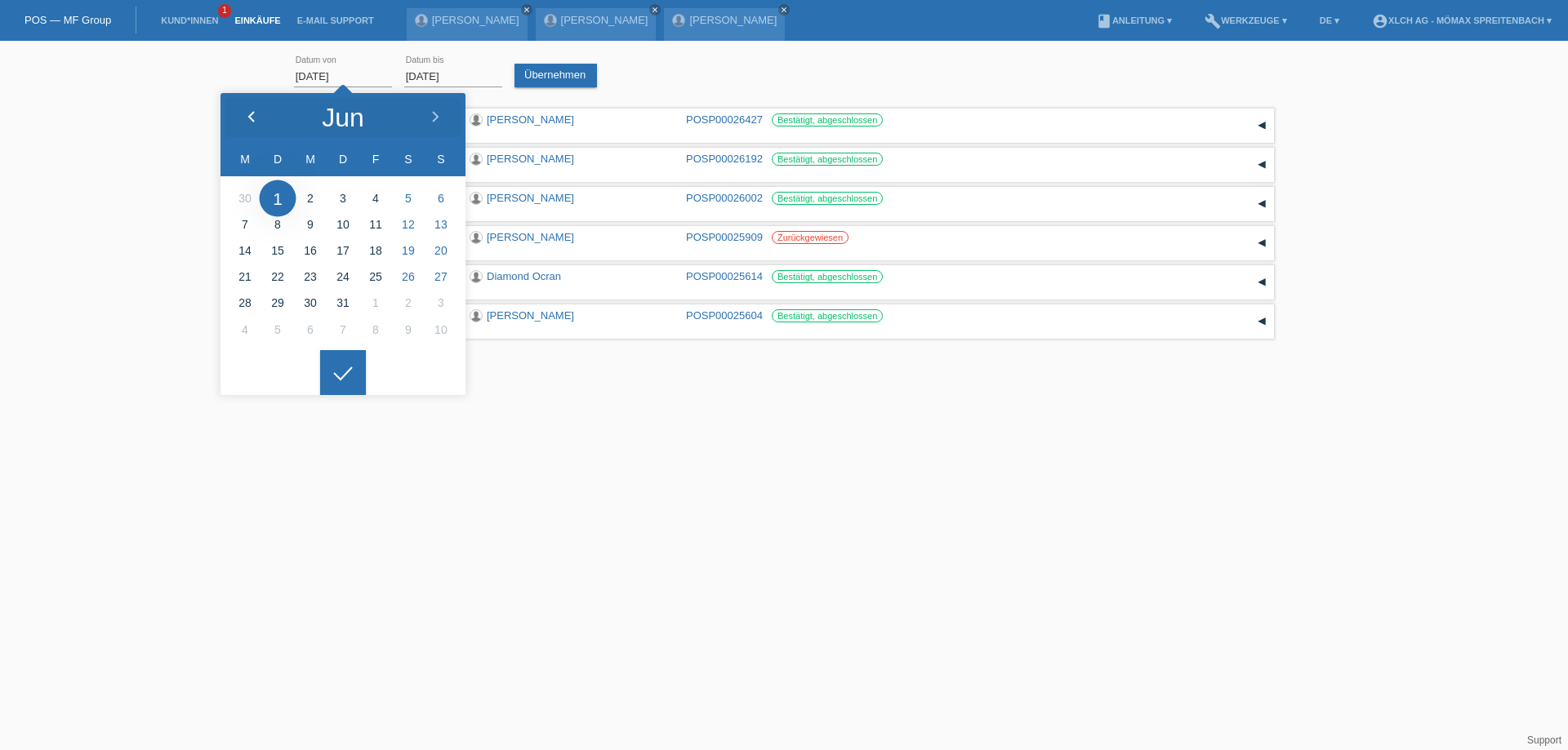
click at [254, 118] on icon at bounding box center [252, 118] width 13 height 13
type input "26.05.2025"
click at [347, 360] on div at bounding box center [343, 373] width 46 height 46
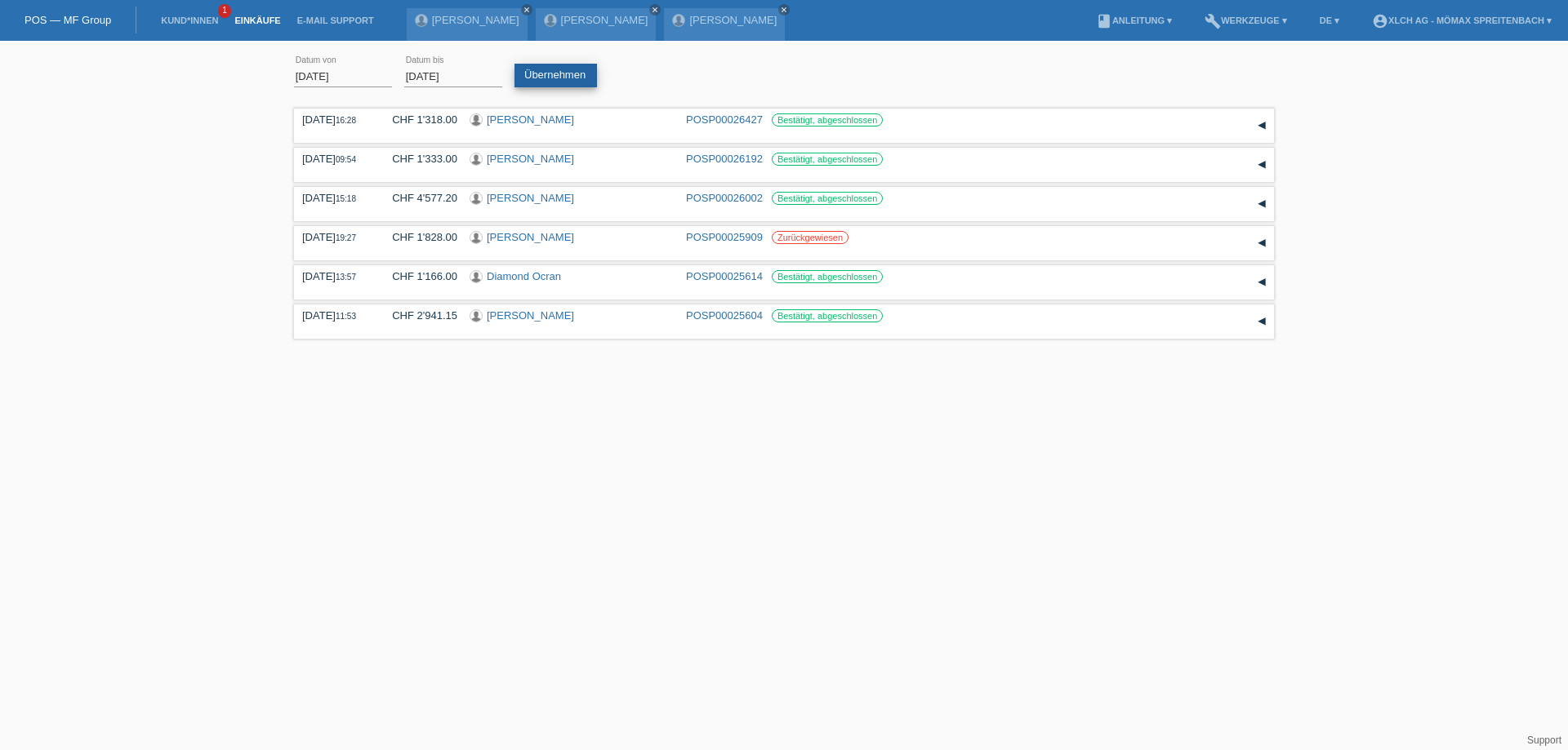
click at [544, 80] on link "Übernehmen" at bounding box center [555, 75] width 82 height 23
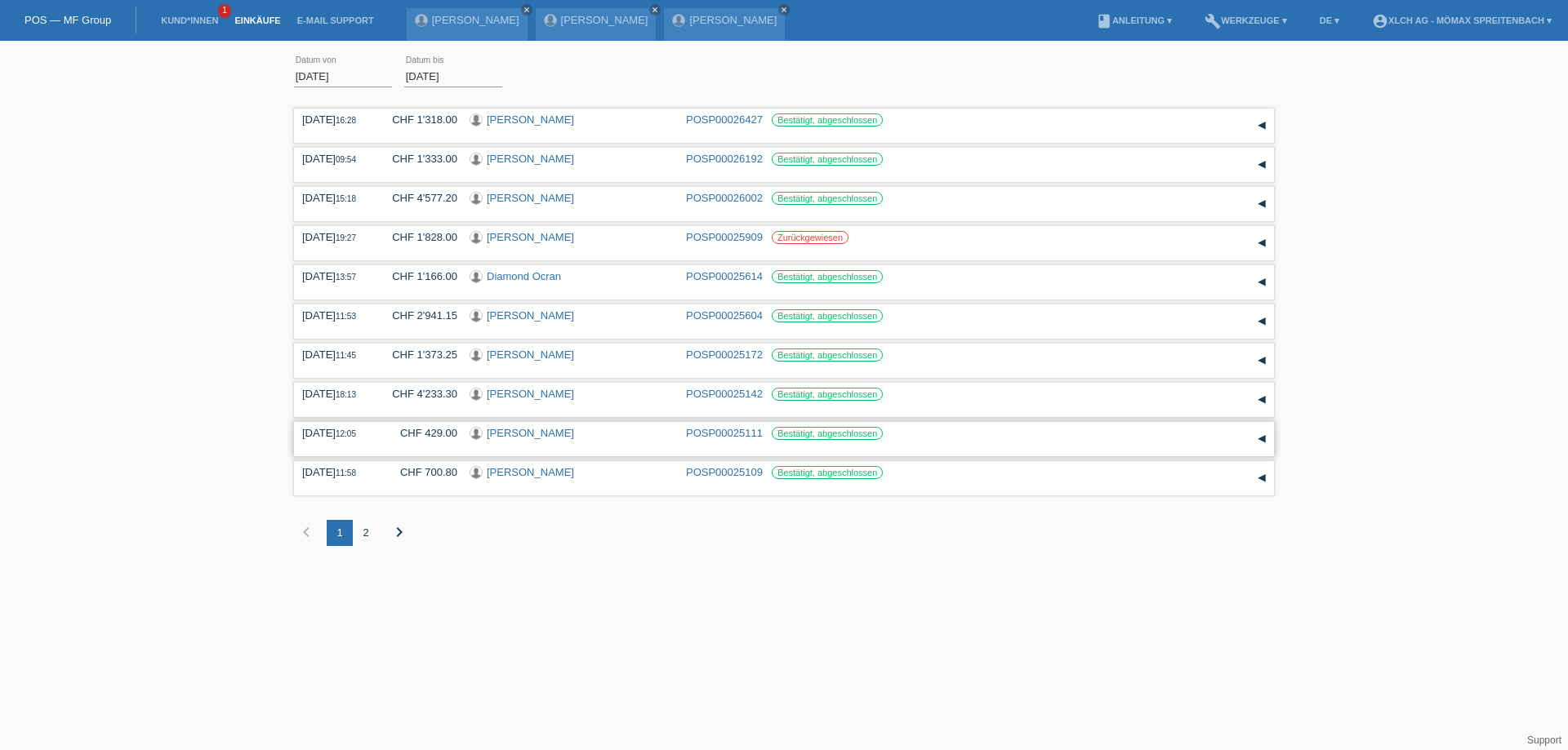
click at [530, 429] on link "[PERSON_NAME]" at bounding box center [530, 433] width 87 height 12
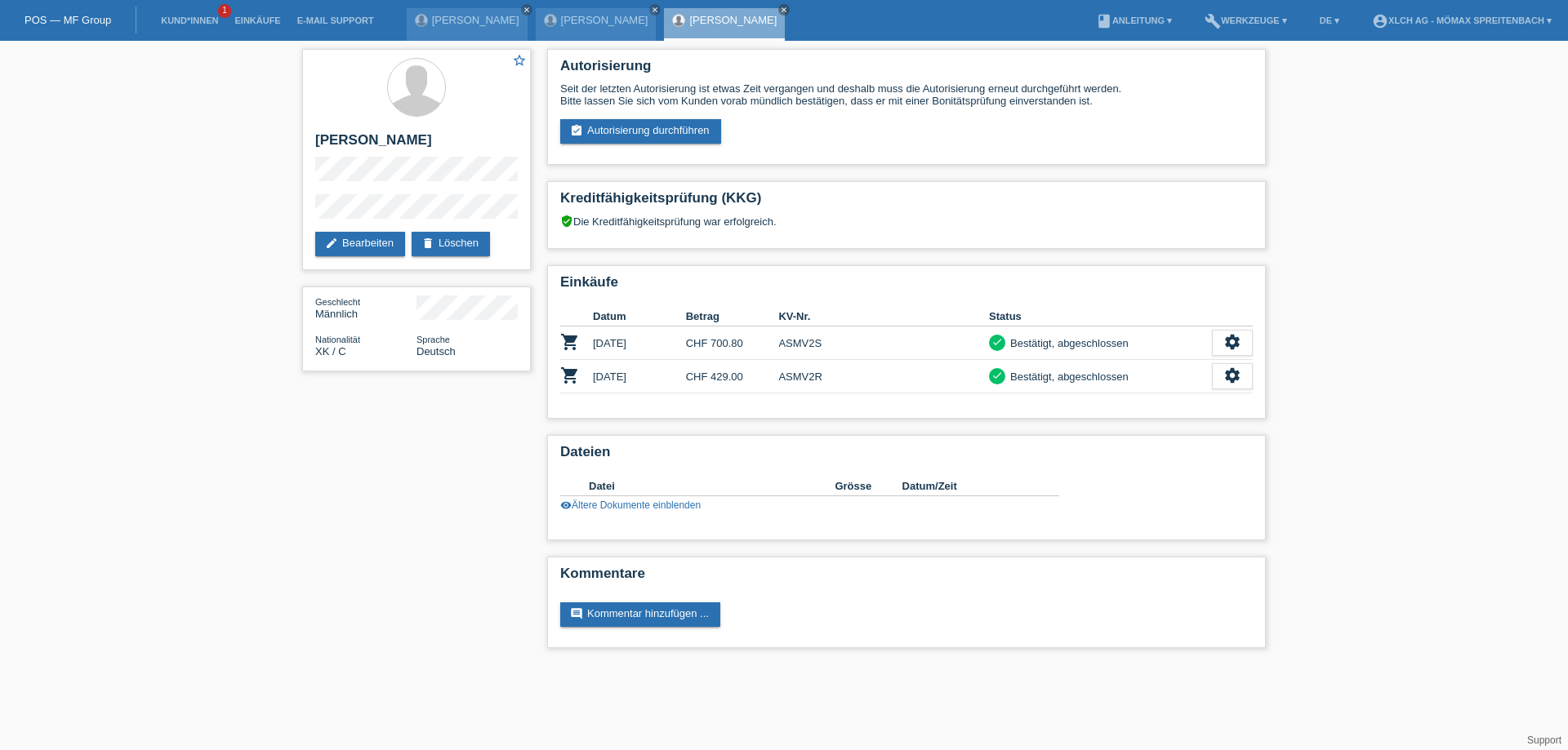
click at [265, 27] on li "Einkäufe" at bounding box center [257, 21] width 62 height 41
click at [262, 19] on link "Einkäufe" at bounding box center [257, 21] width 62 height 9
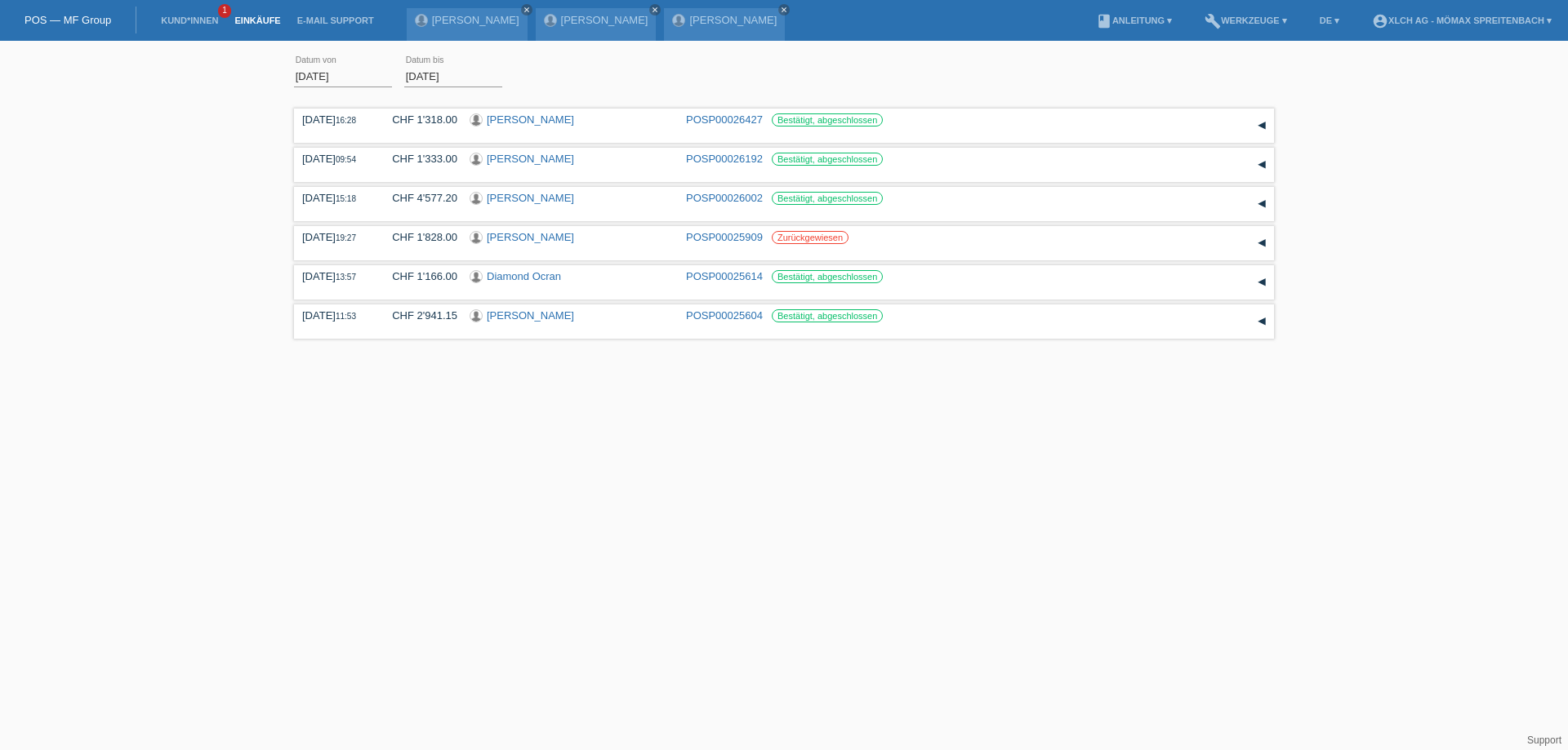
click at [313, 66] on input "01.08.2025" at bounding box center [343, 77] width 98 height 21
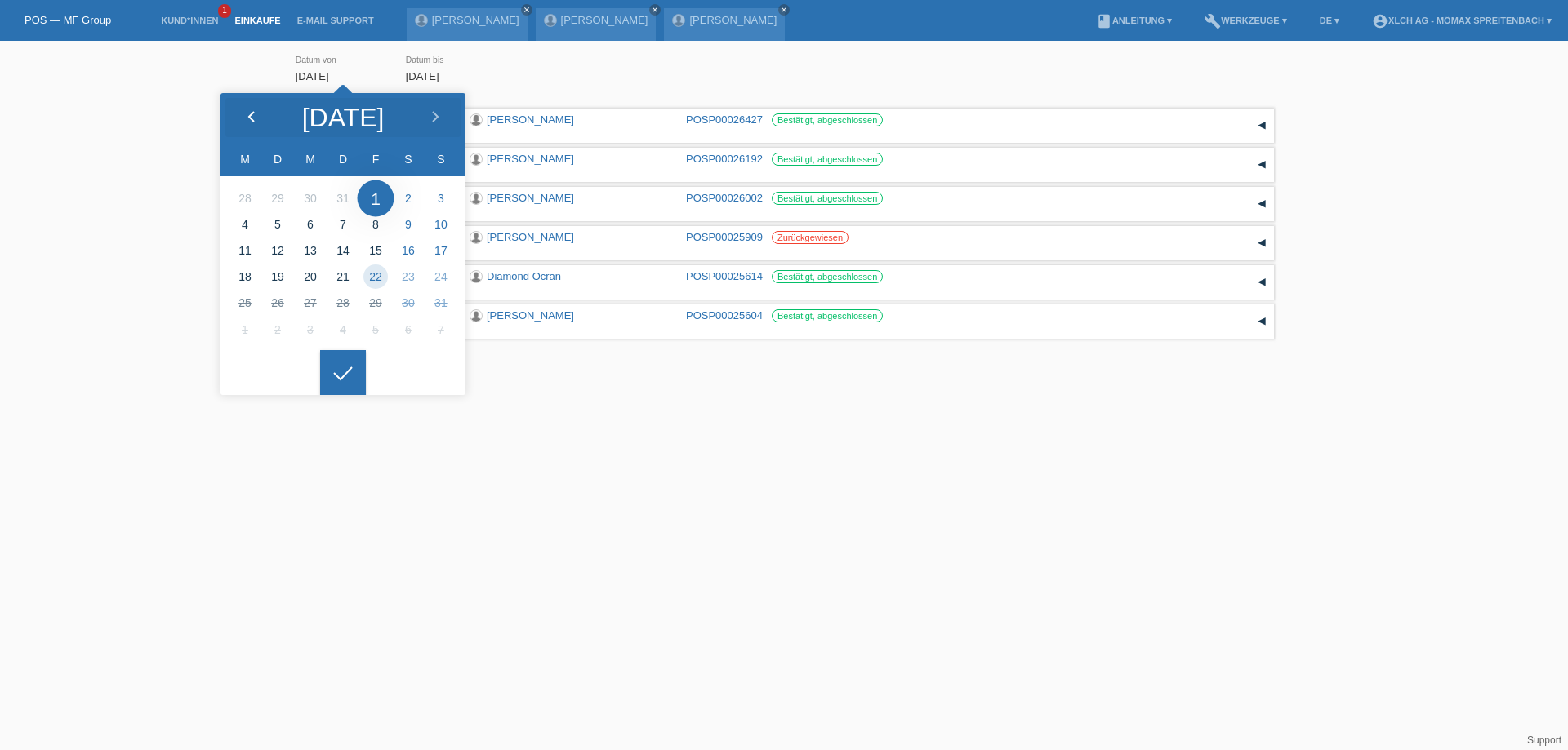
click at [260, 117] on div at bounding box center [250, 117] width 61 height 49
type input "26.05.2025"
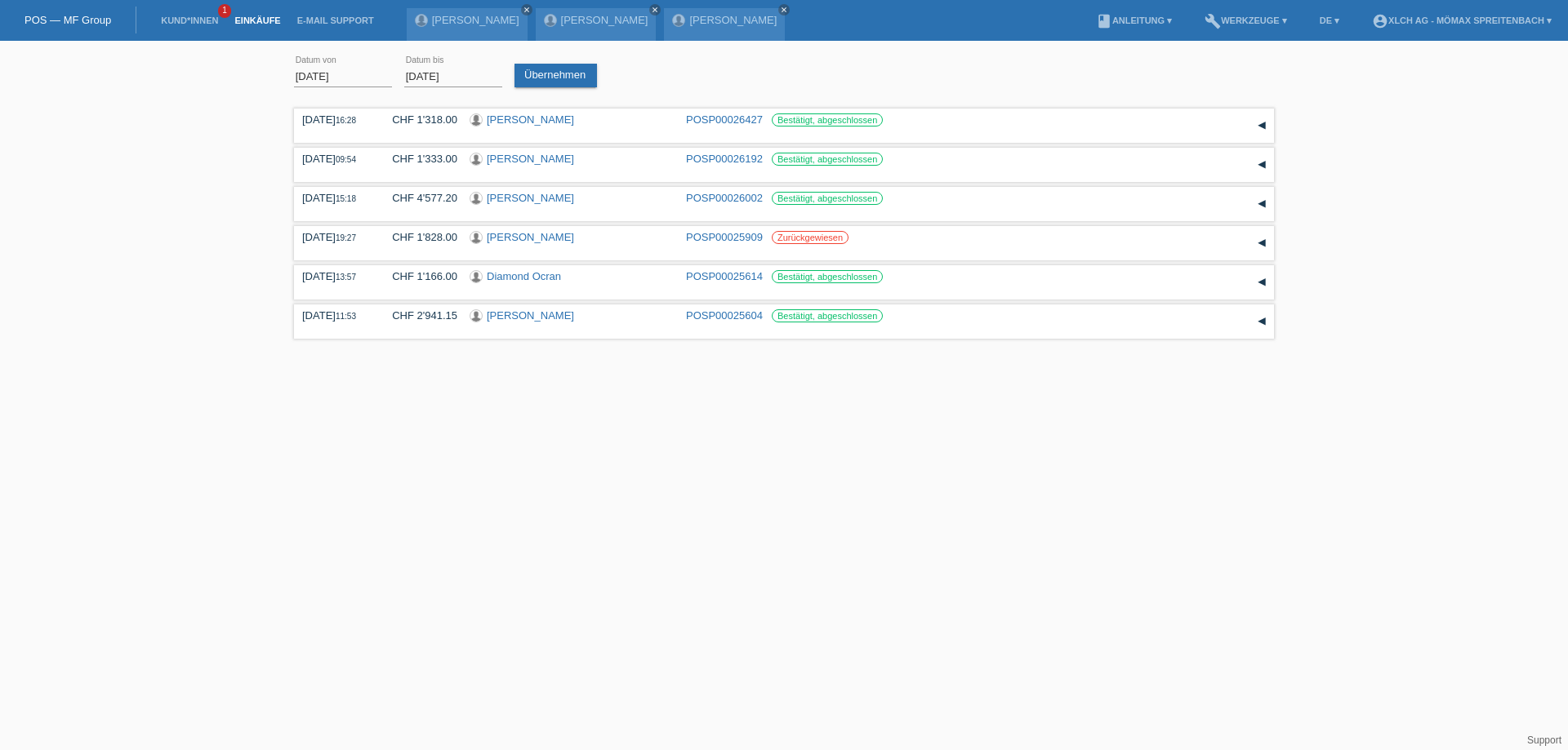
click at [353, 363] on div at bounding box center [343, 360] width 46 height 46
click at [566, 81] on link "Übernehmen" at bounding box center [555, 75] width 82 height 23
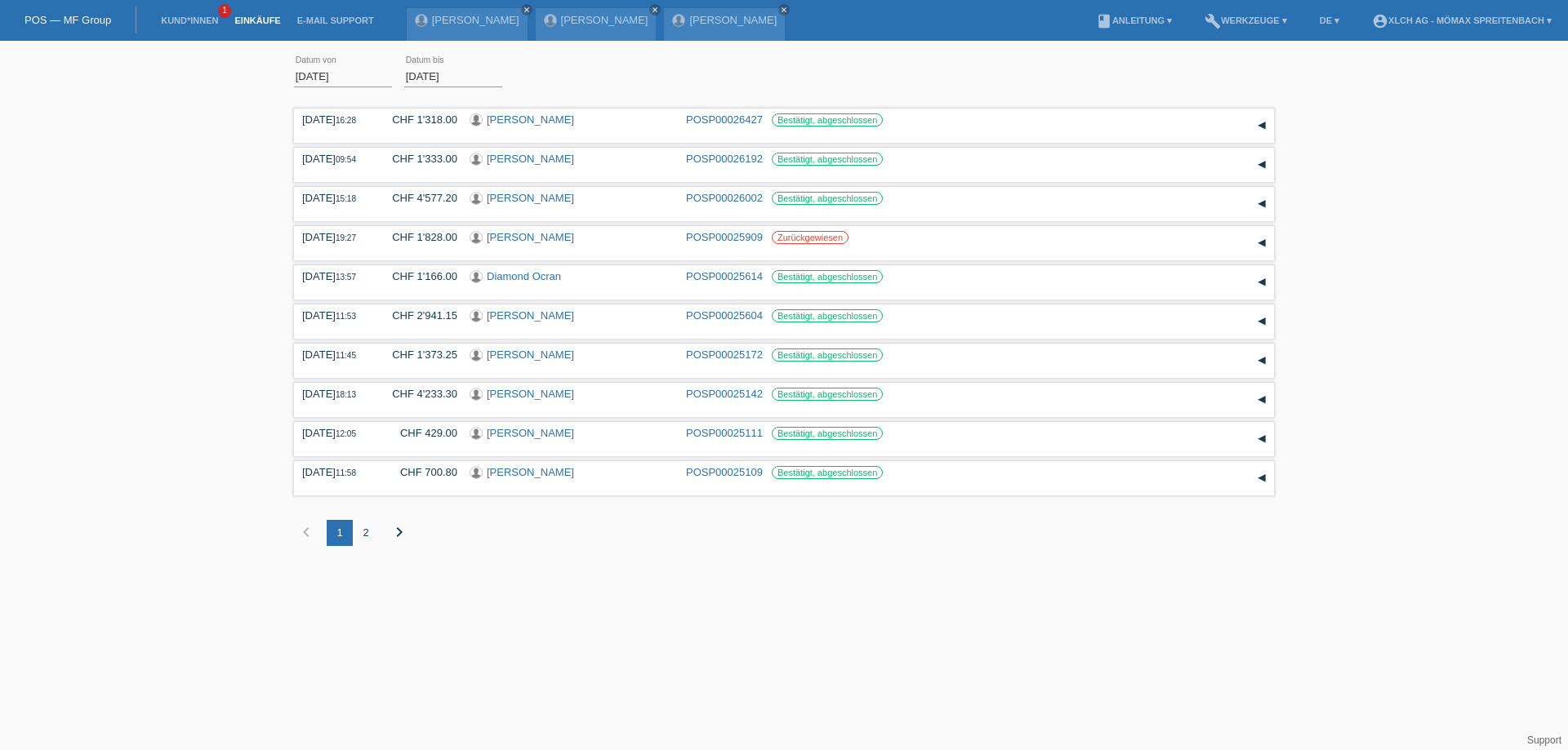
click at [360, 531] on div "2" at bounding box center [366, 533] width 26 height 26
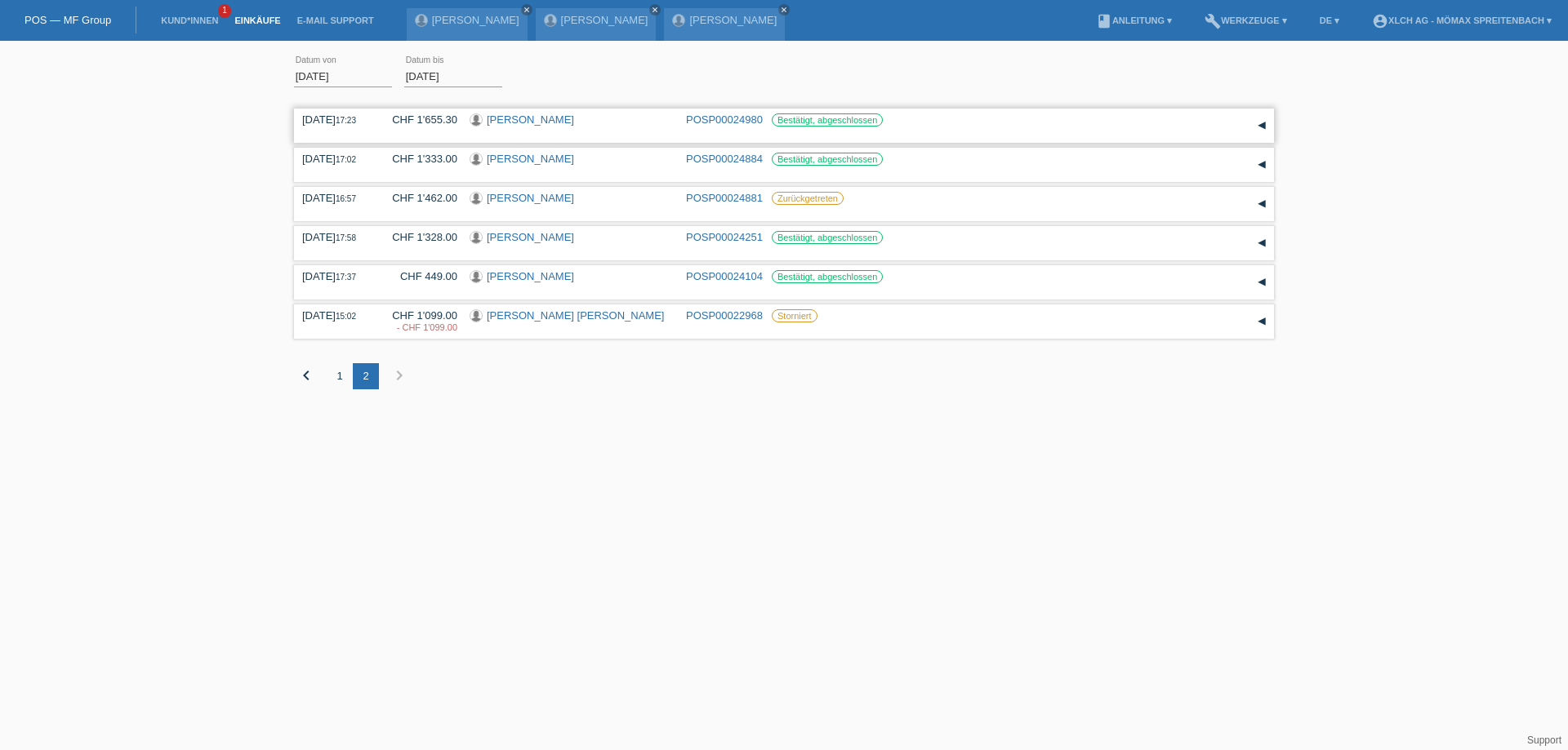
click at [1263, 126] on div "▾" at bounding box center [1262, 125] width 24 height 24
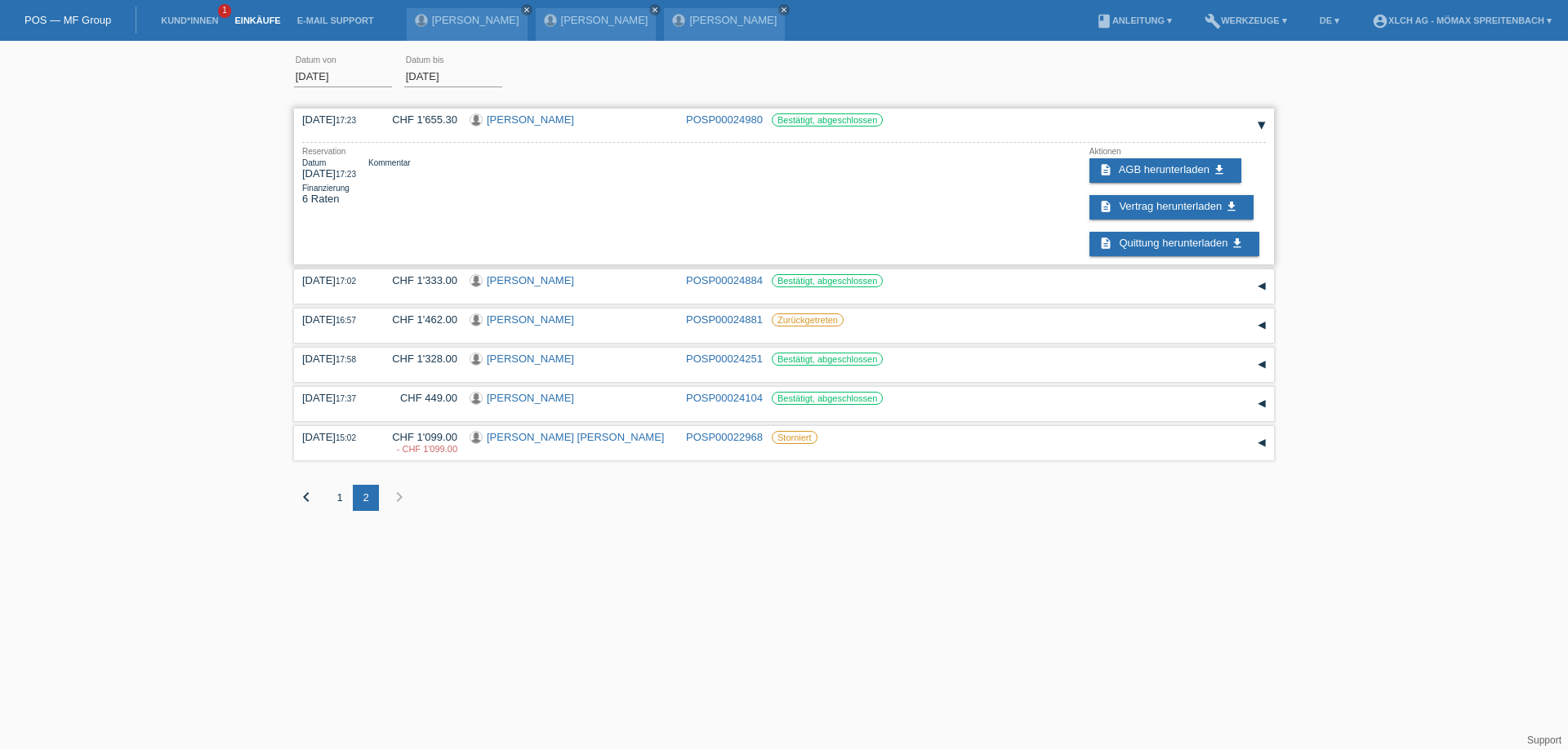
click at [1263, 126] on div "▾" at bounding box center [1262, 125] width 24 height 24
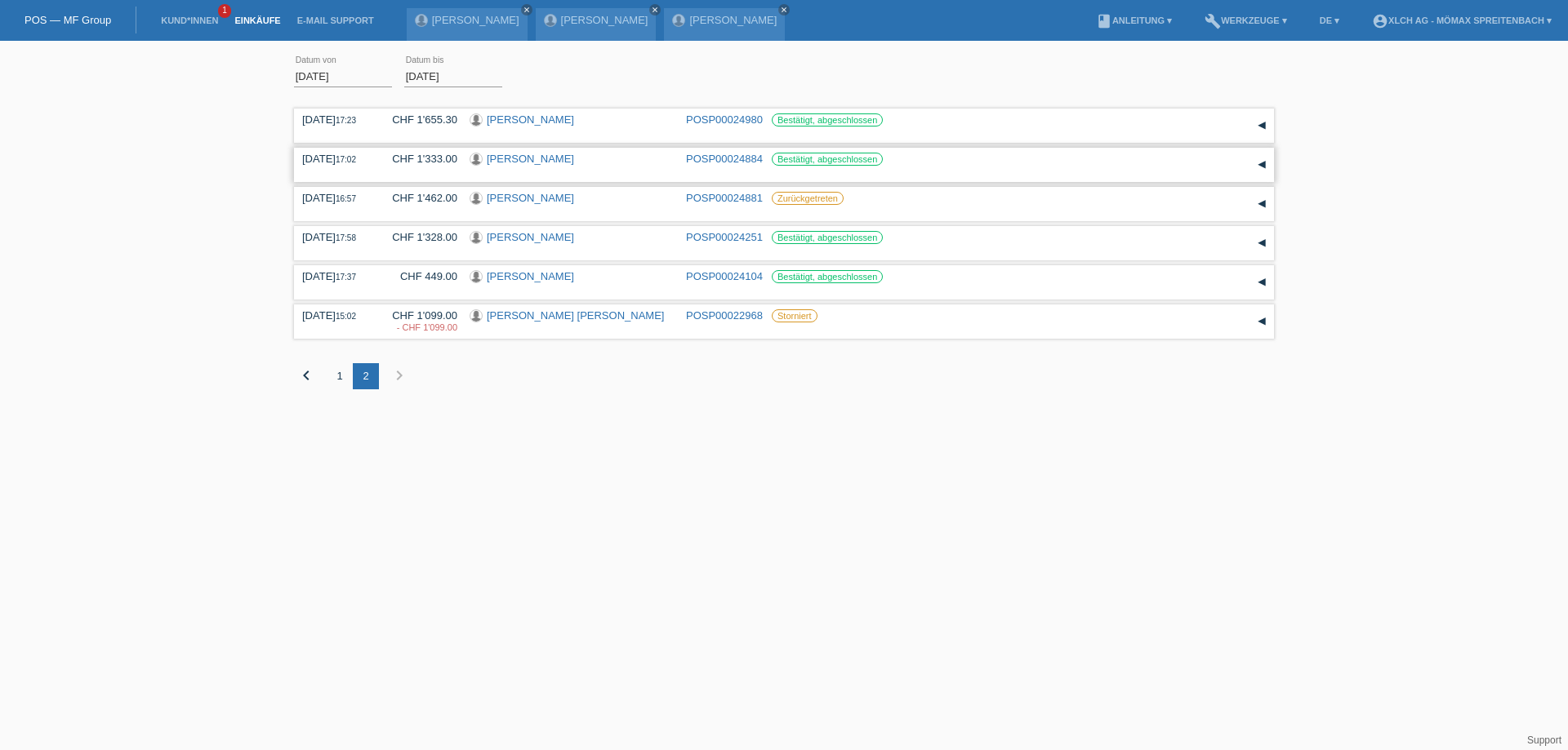
click at [1264, 169] on div "▾" at bounding box center [1262, 165] width 24 height 24
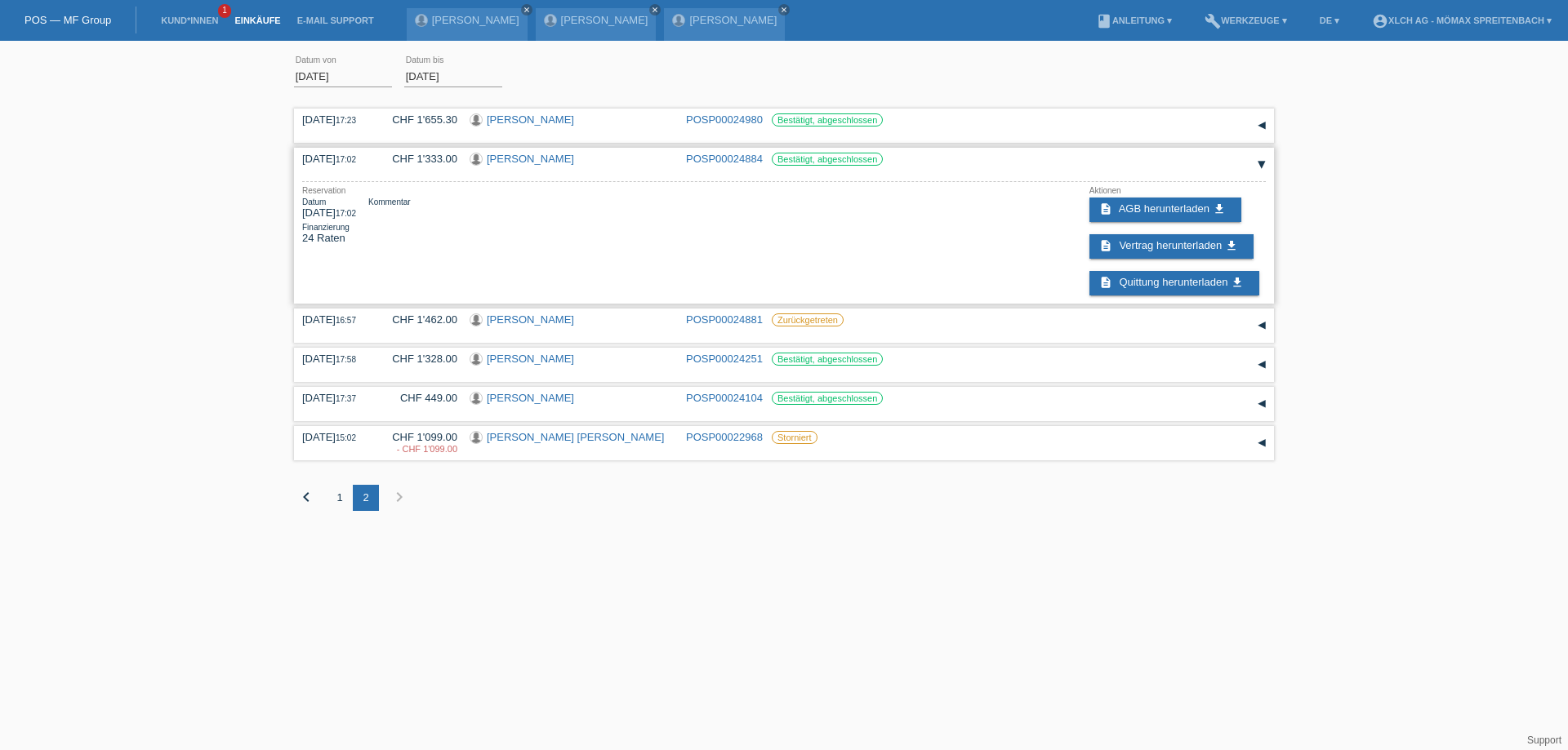
click at [1259, 162] on div "▾" at bounding box center [1262, 165] width 24 height 24
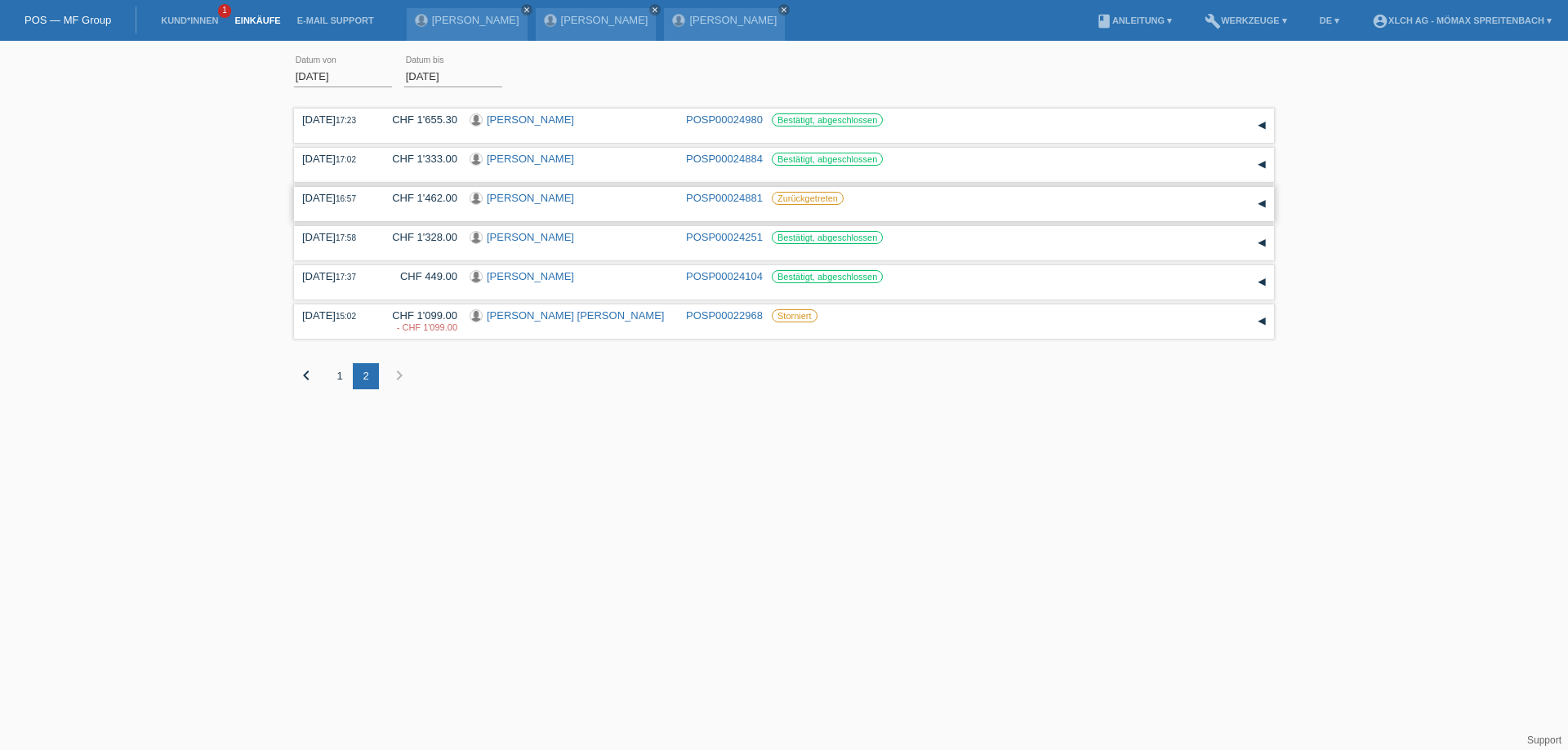
click at [1261, 204] on div "▾" at bounding box center [1262, 204] width 24 height 24
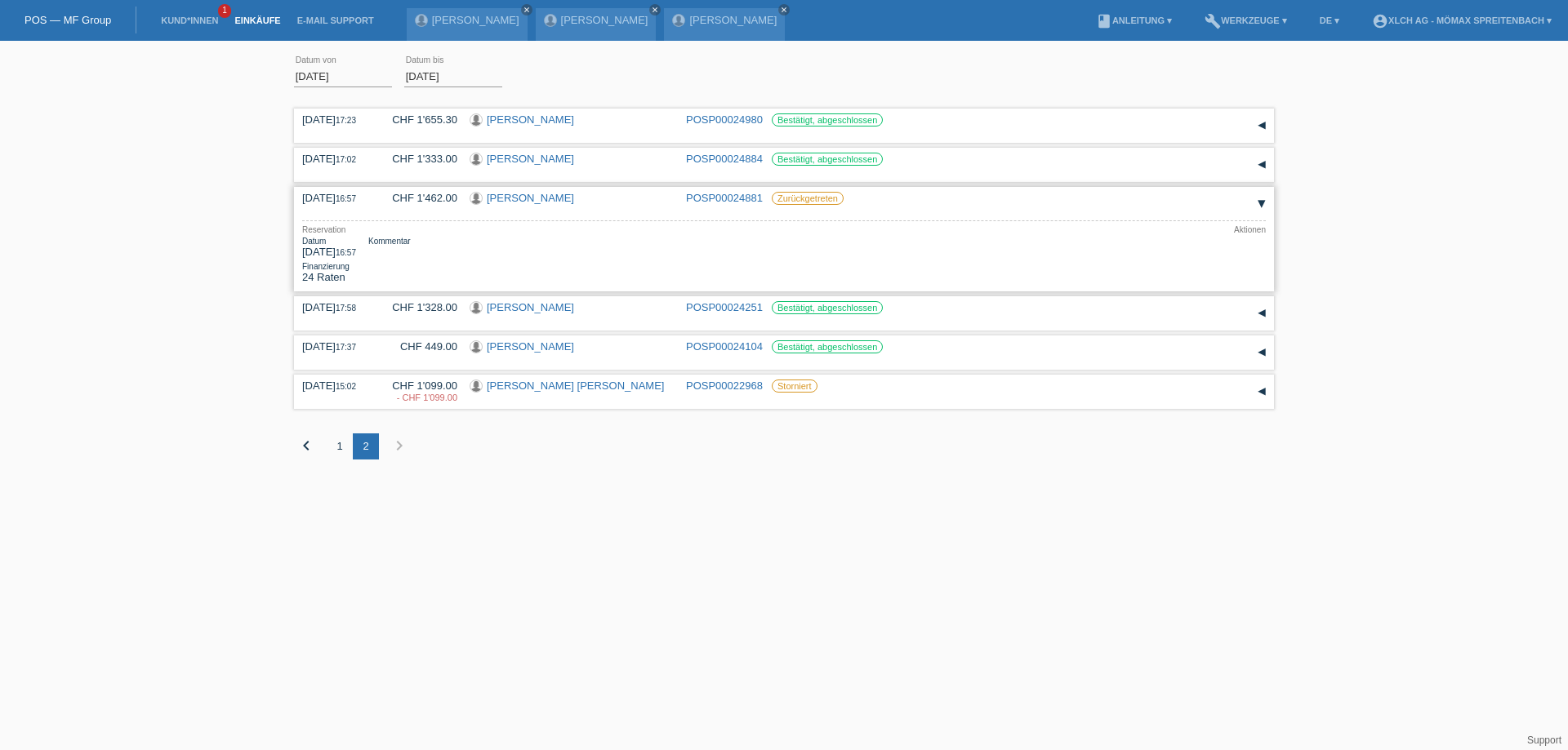
click at [1261, 204] on div "▾" at bounding box center [1262, 204] width 24 height 24
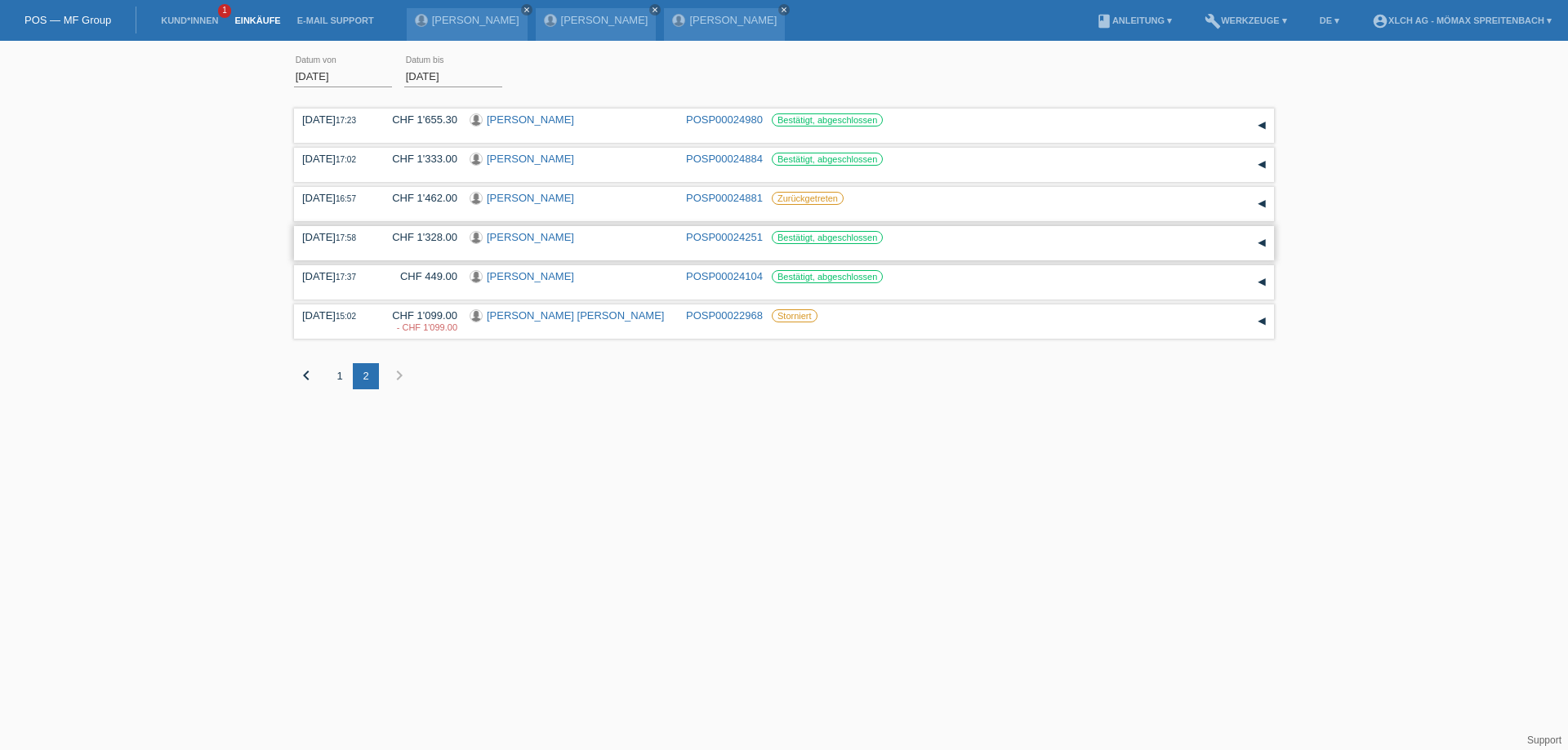
click at [1265, 248] on div "▾" at bounding box center [1262, 243] width 24 height 24
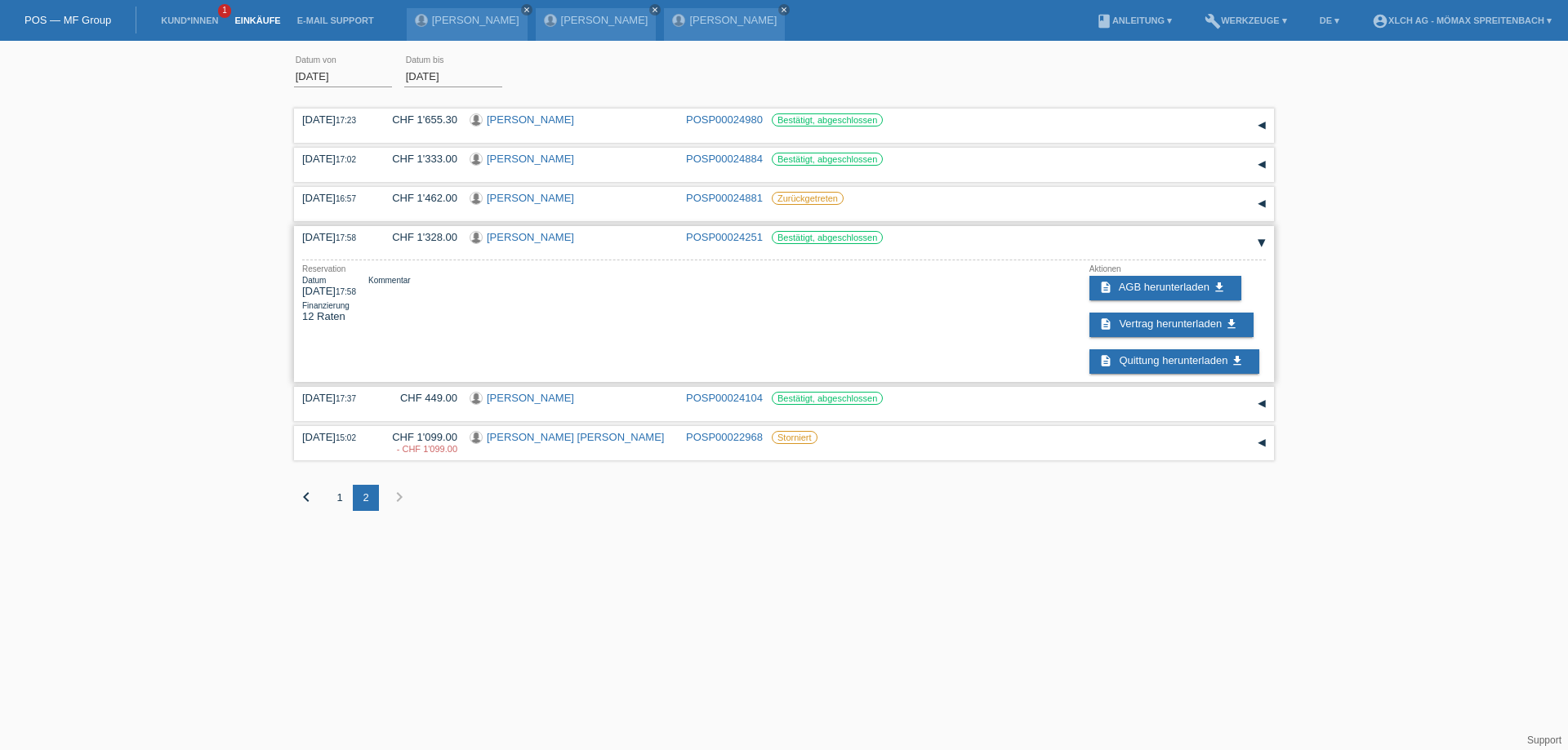
click at [1264, 248] on div "▾" at bounding box center [1262, 243] width 24 height 24
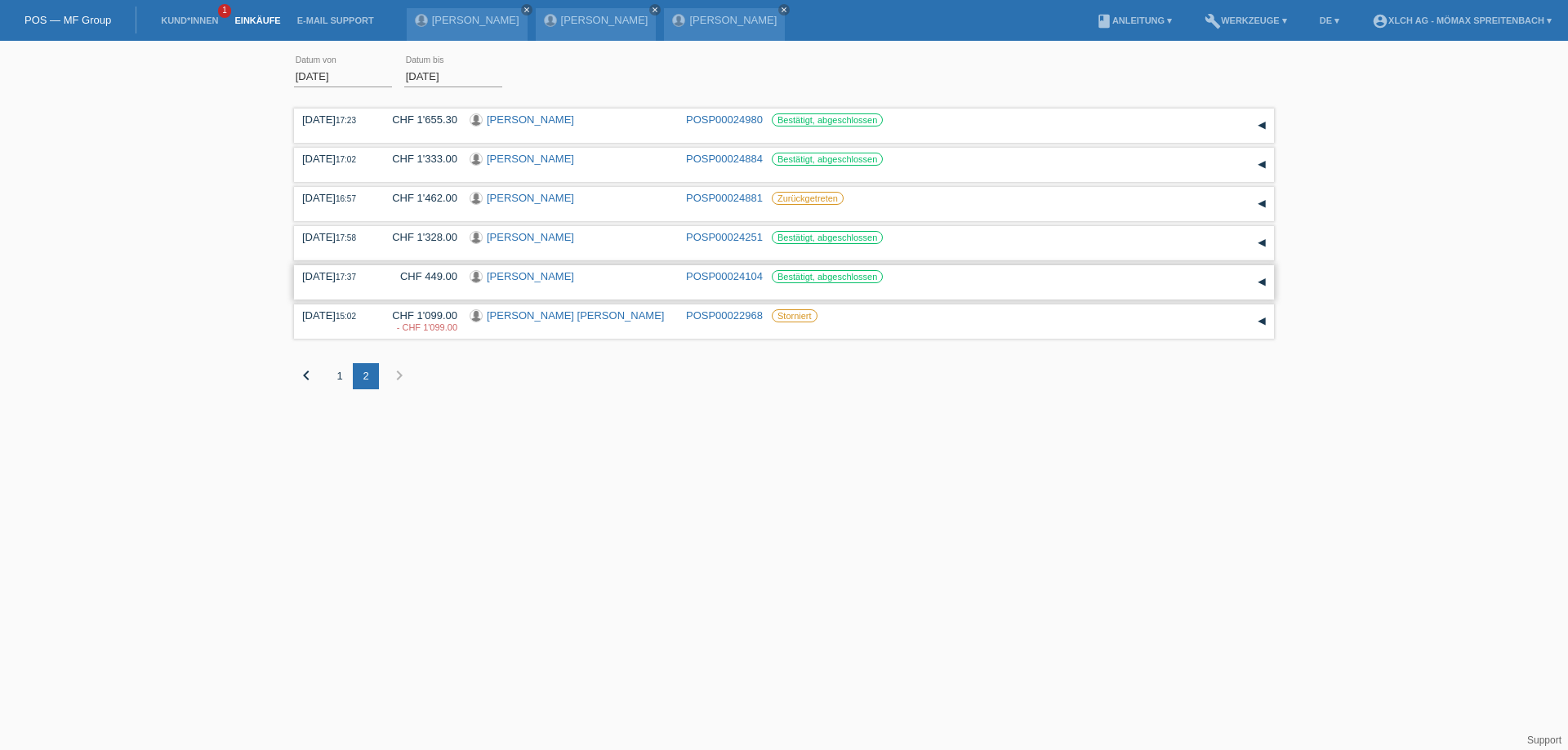
click at [1265, 278] on div "▾" at bounding box center [1262, 283] width 24 height 24
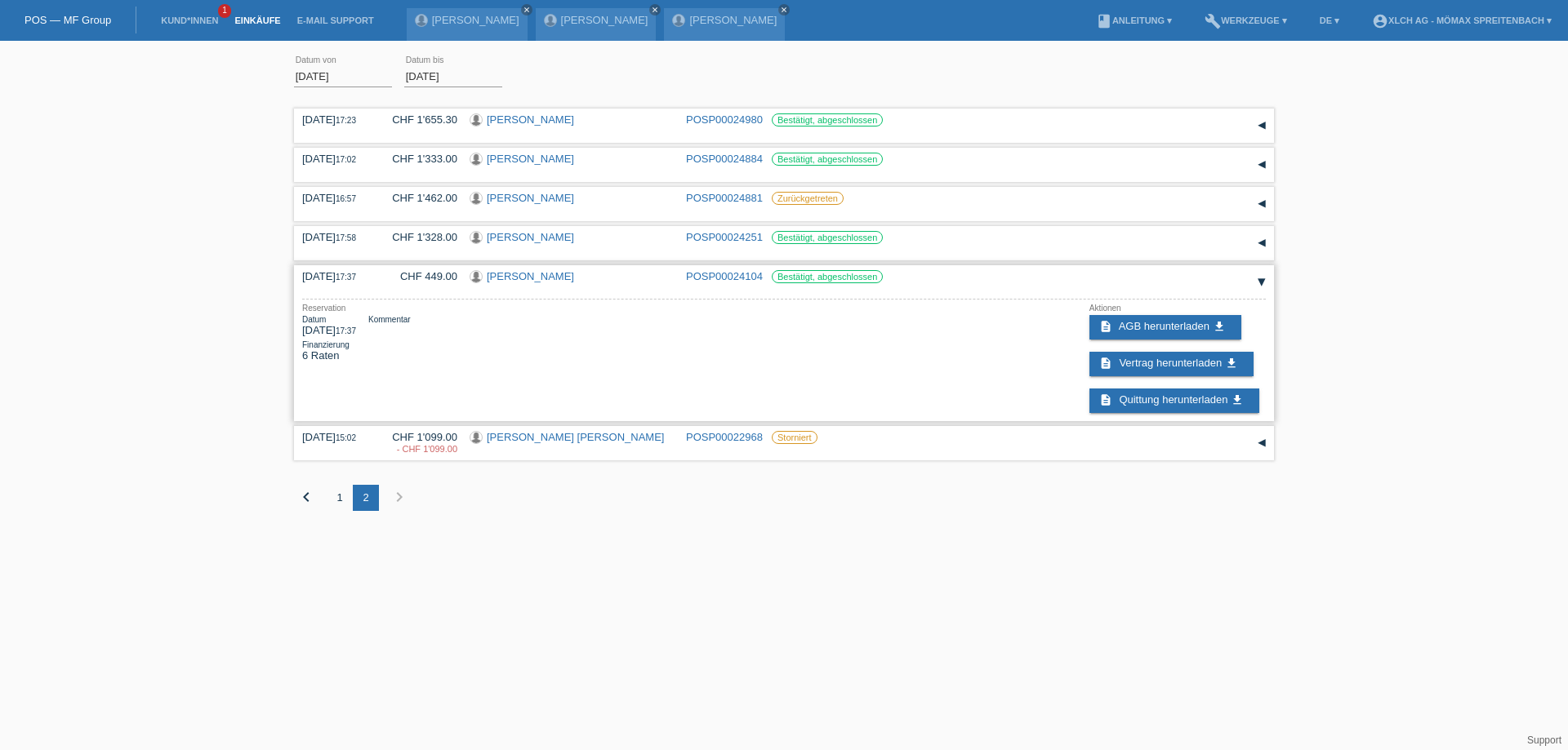
click at [1256, 281] on div "▾" at bounding box center [1262, 283] width 24 height 24
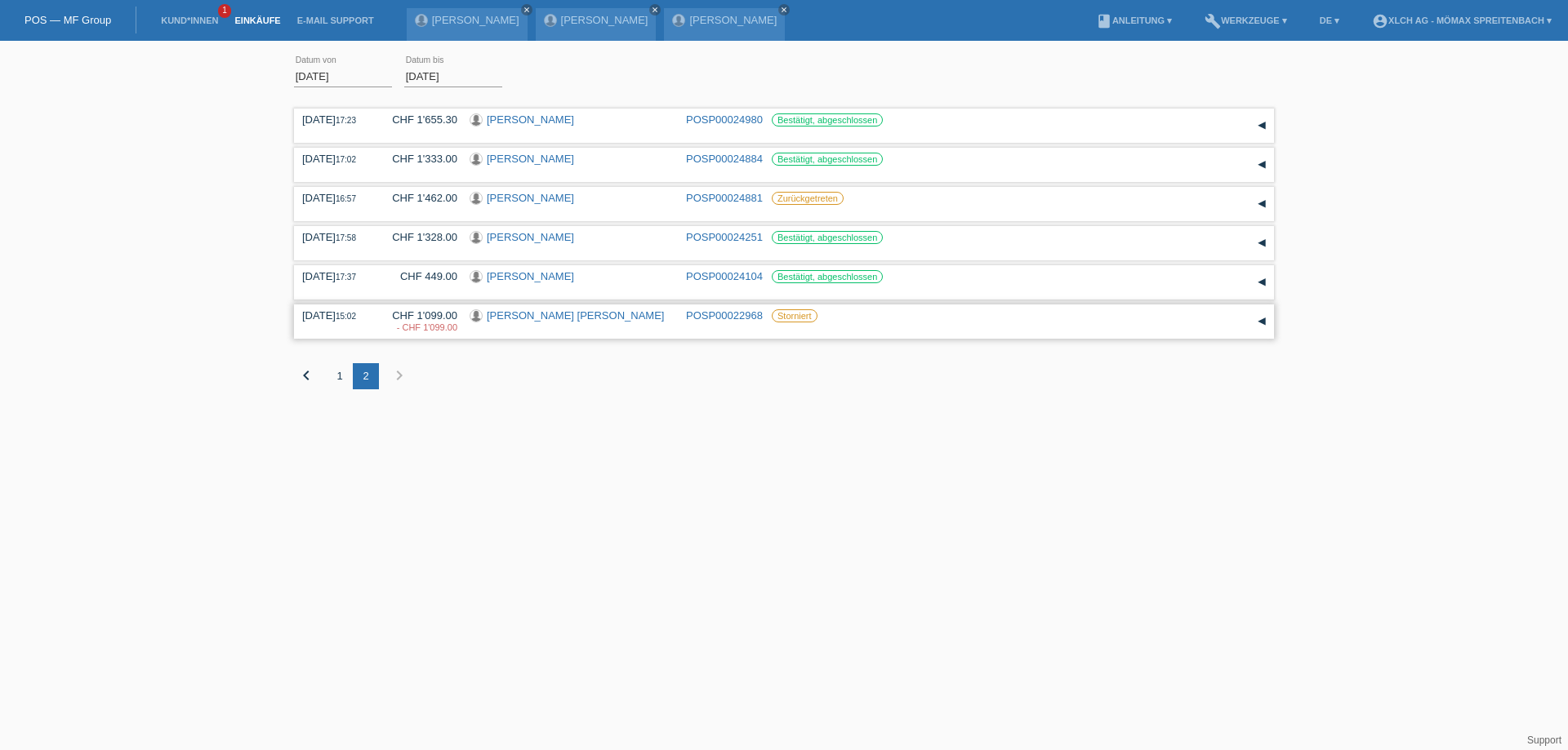
click at [1264, 322] on div "▾" at bounding box center [1262, 321] width 24 height 24
click at [487, 316] on link "[PERSON_NAME] [PERSON_NAME]" at bounding box center [575, 315] width 177 height 12
